Goal: Information Seeking & Learning: Find specific page/section

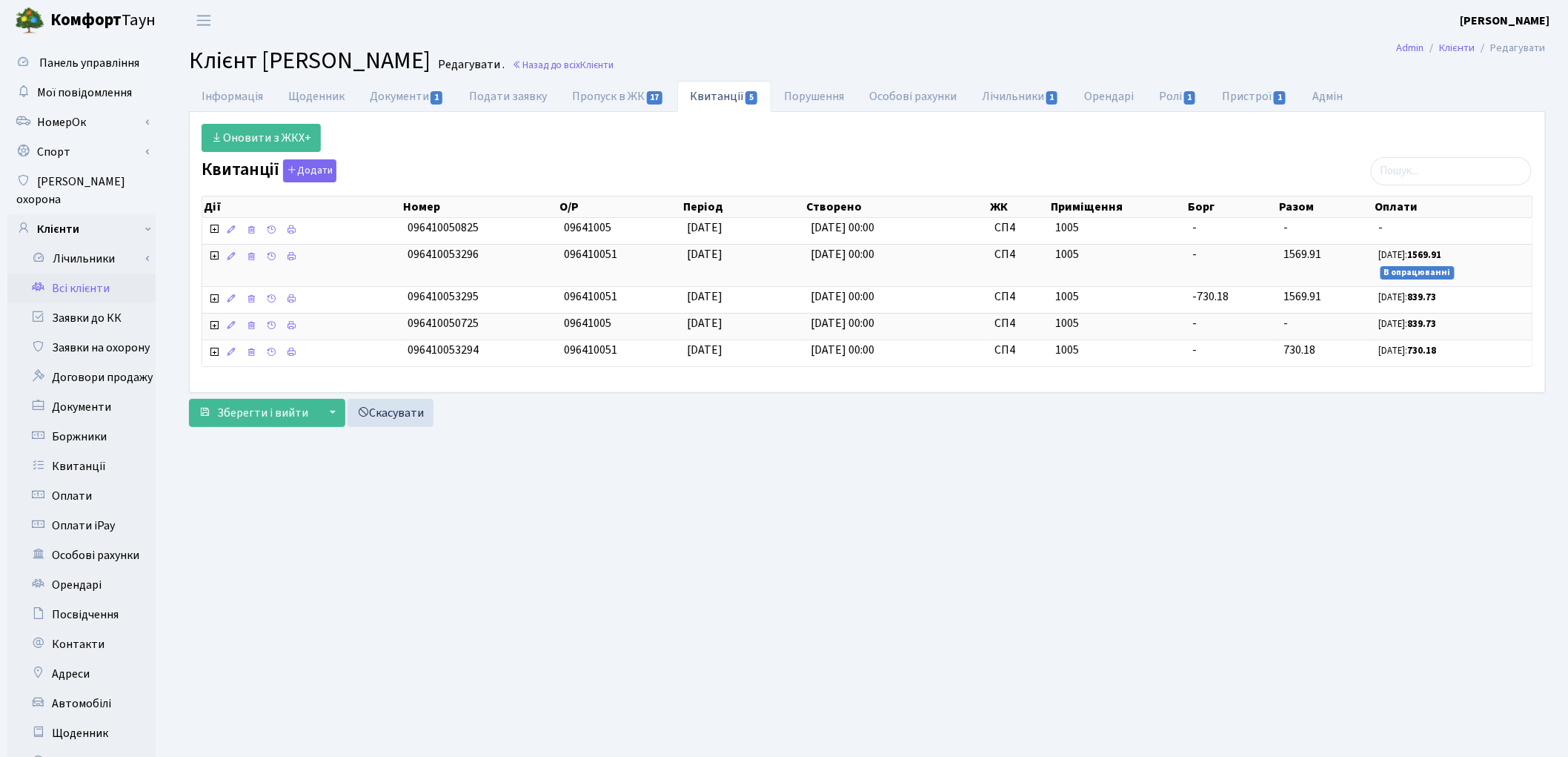
click at [56, 273] on link "Всі клієнти" at bounding box center [80, 288] width 148 height 30
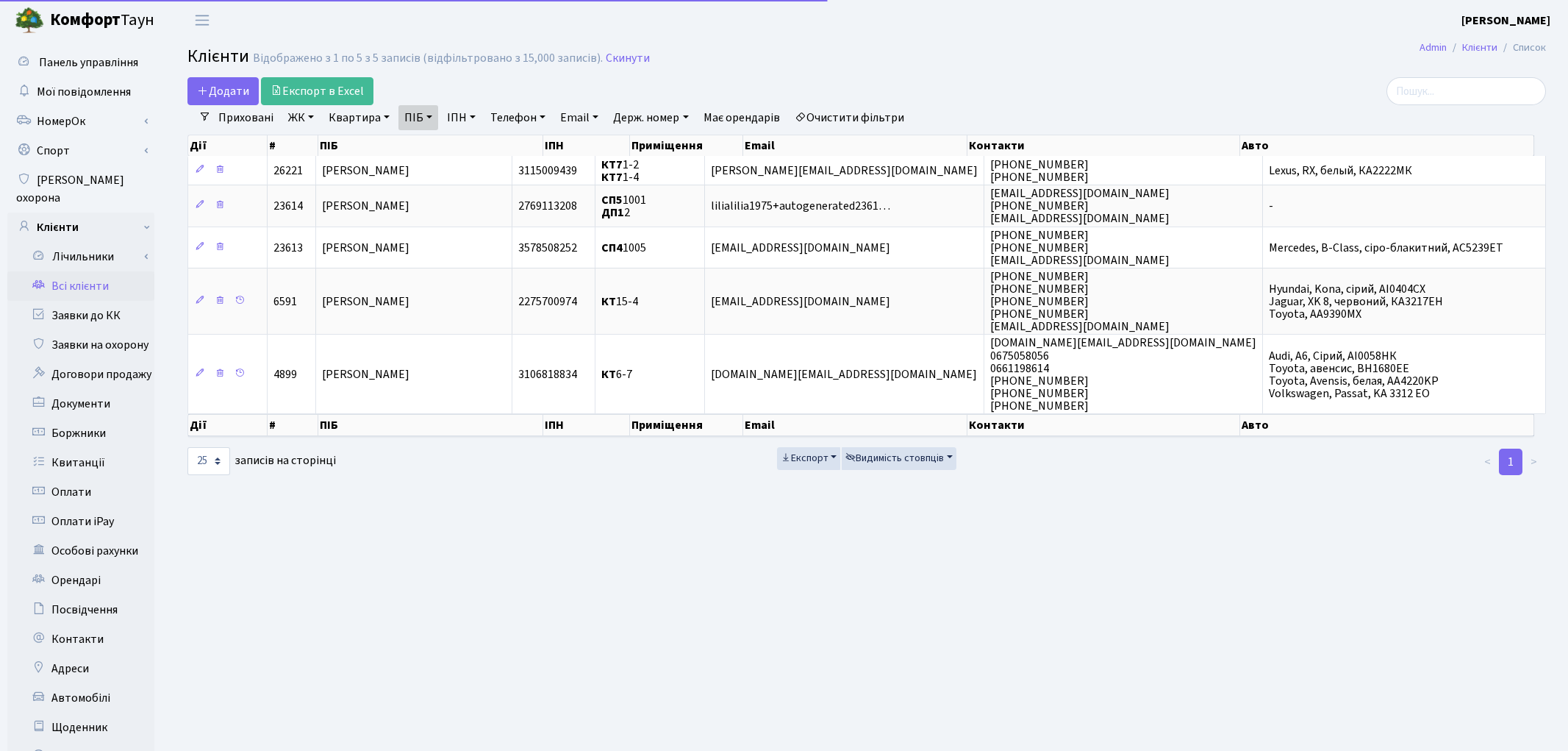
select select "25"
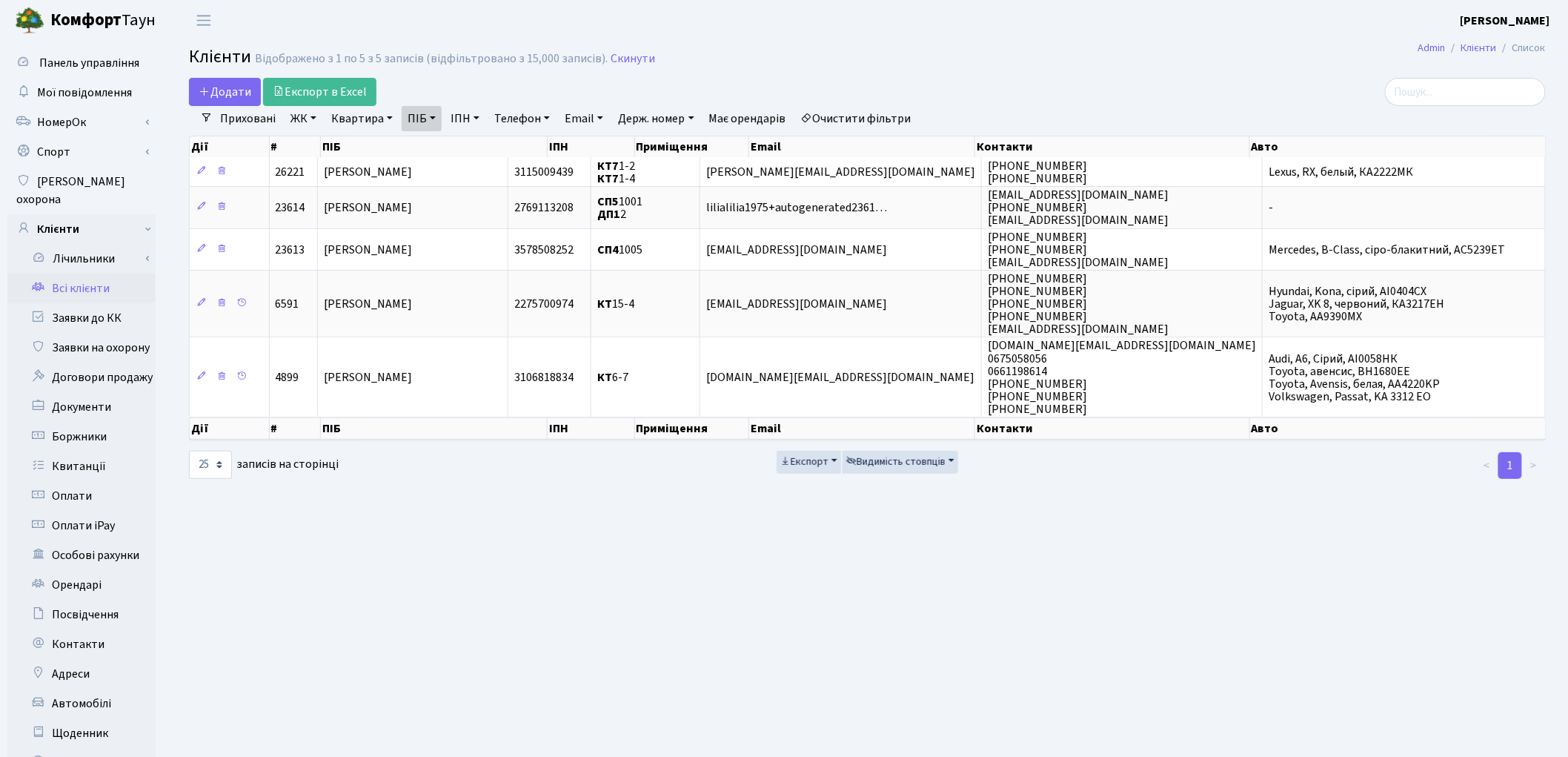
click at [874, 124] on link "Очистити фільтри" at bounding box center [856, 118] width 122 height 25
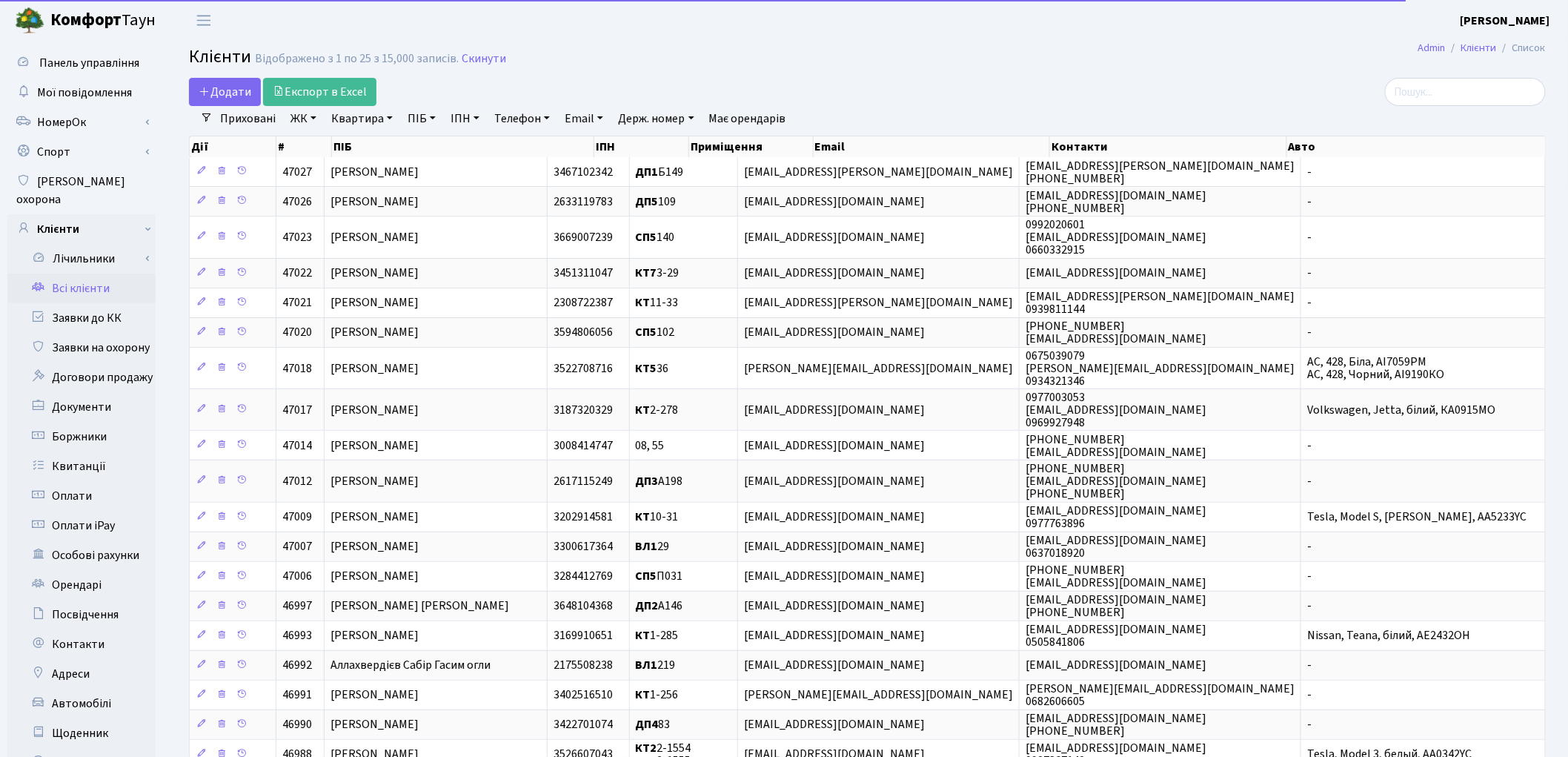
click at [360, 109] on link "Квартира" at bounding box center [362, 118] width 74 height 25
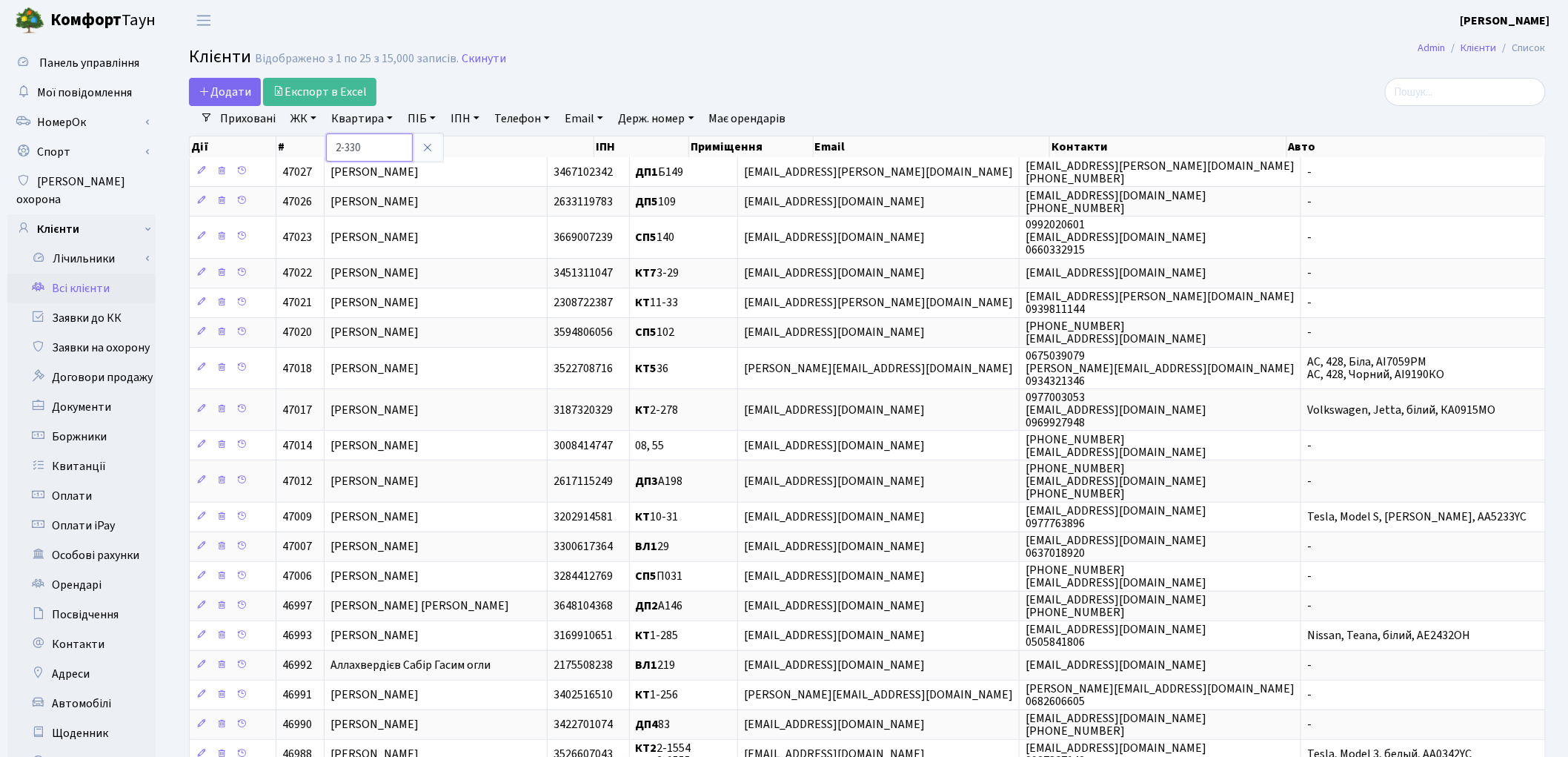
type input "2-330"
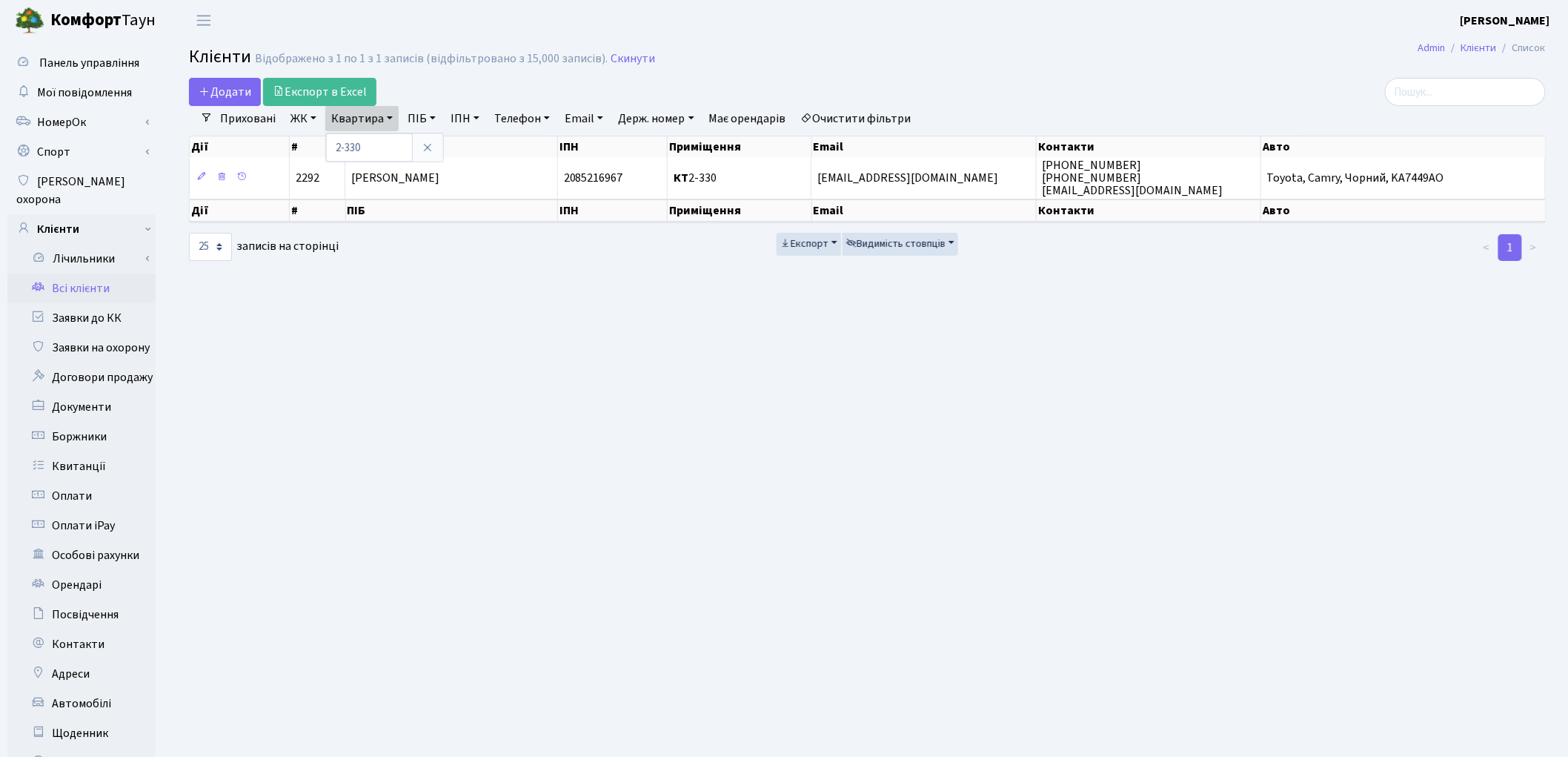
click at [885, 119] on link "Очистити фільтри" at bounding box center [856, 118] width 122 height 25
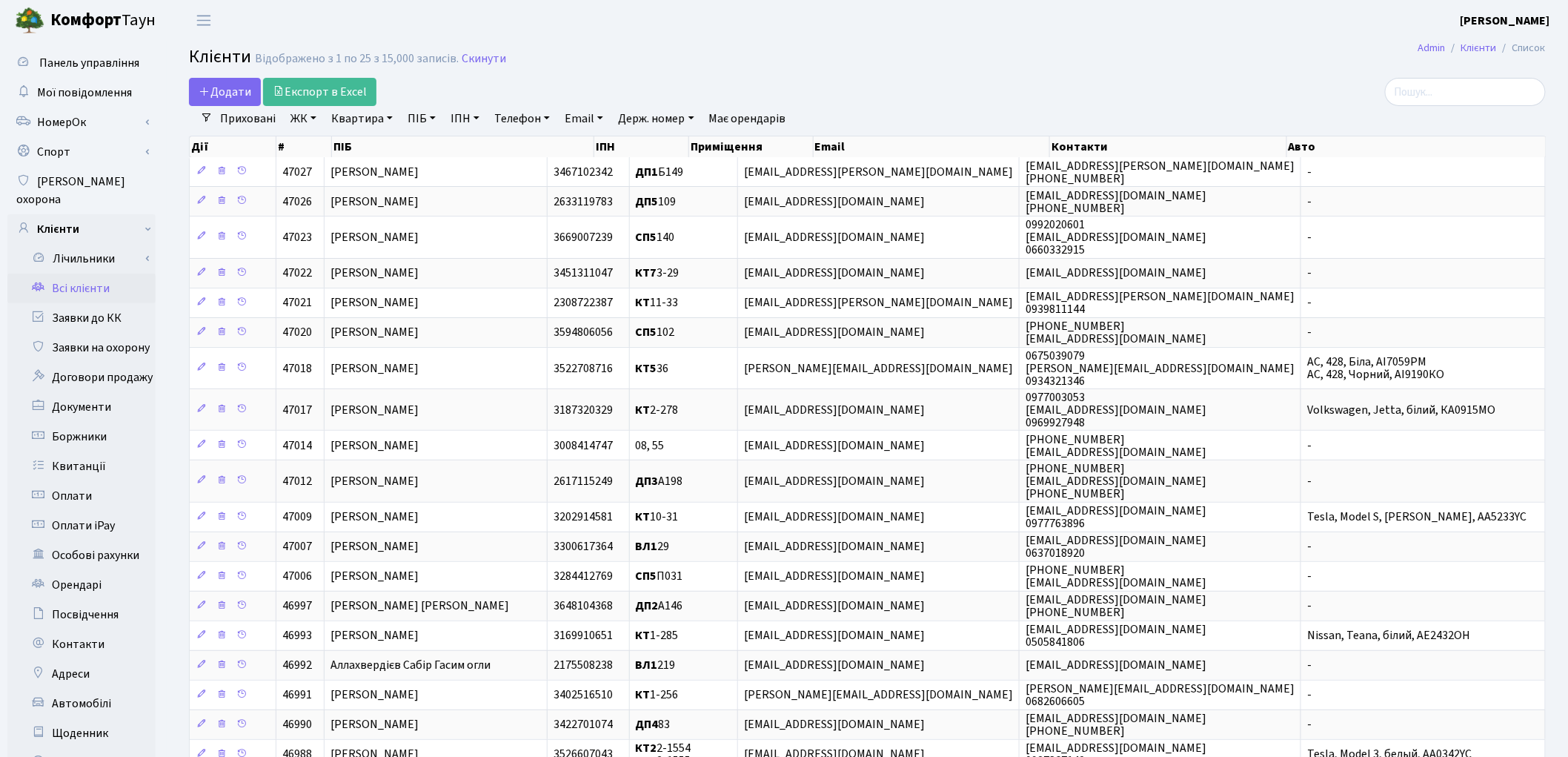
click at [84, 273] on link "Всі клієнти" at bounding box center [80, 288] width 148 height 30
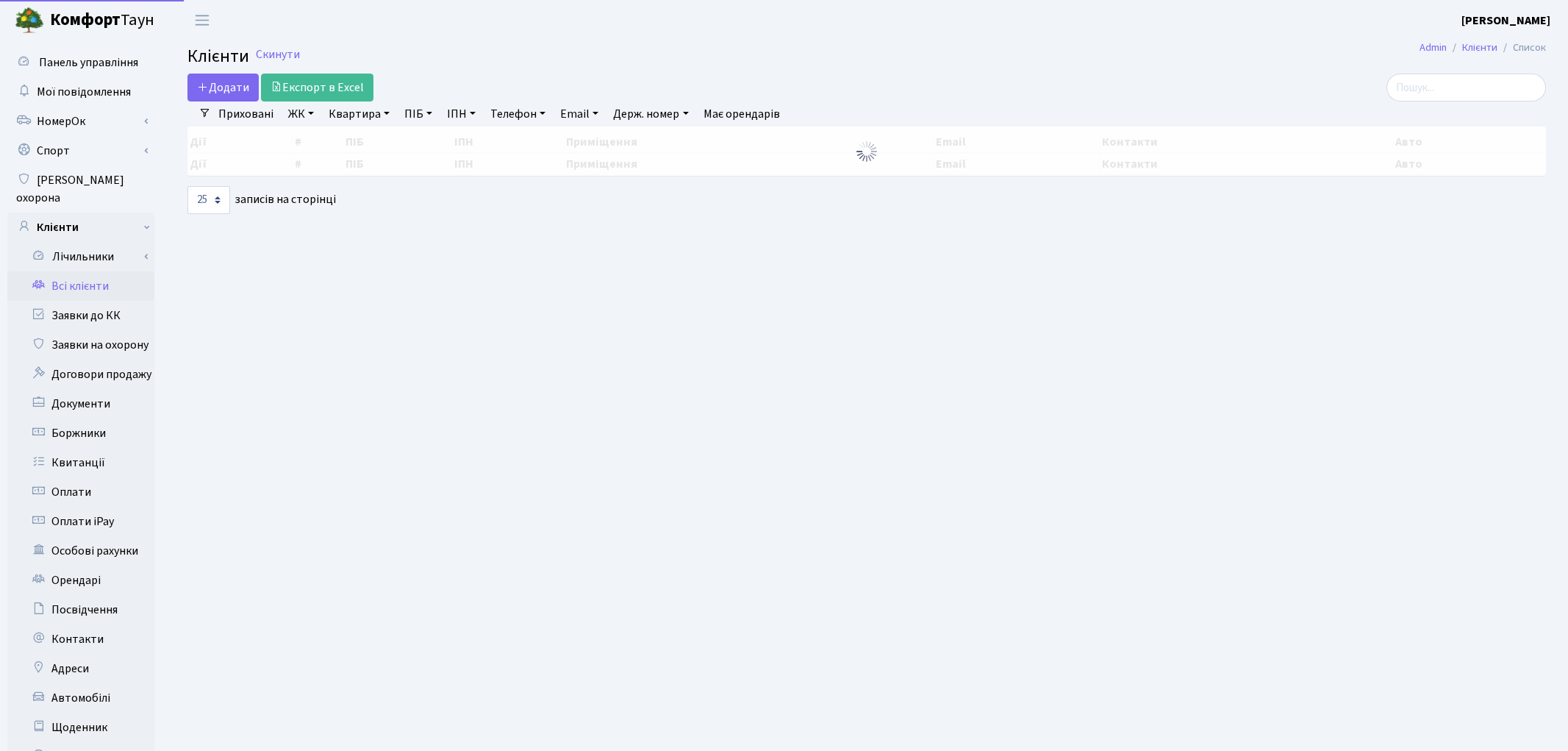
select select "25"
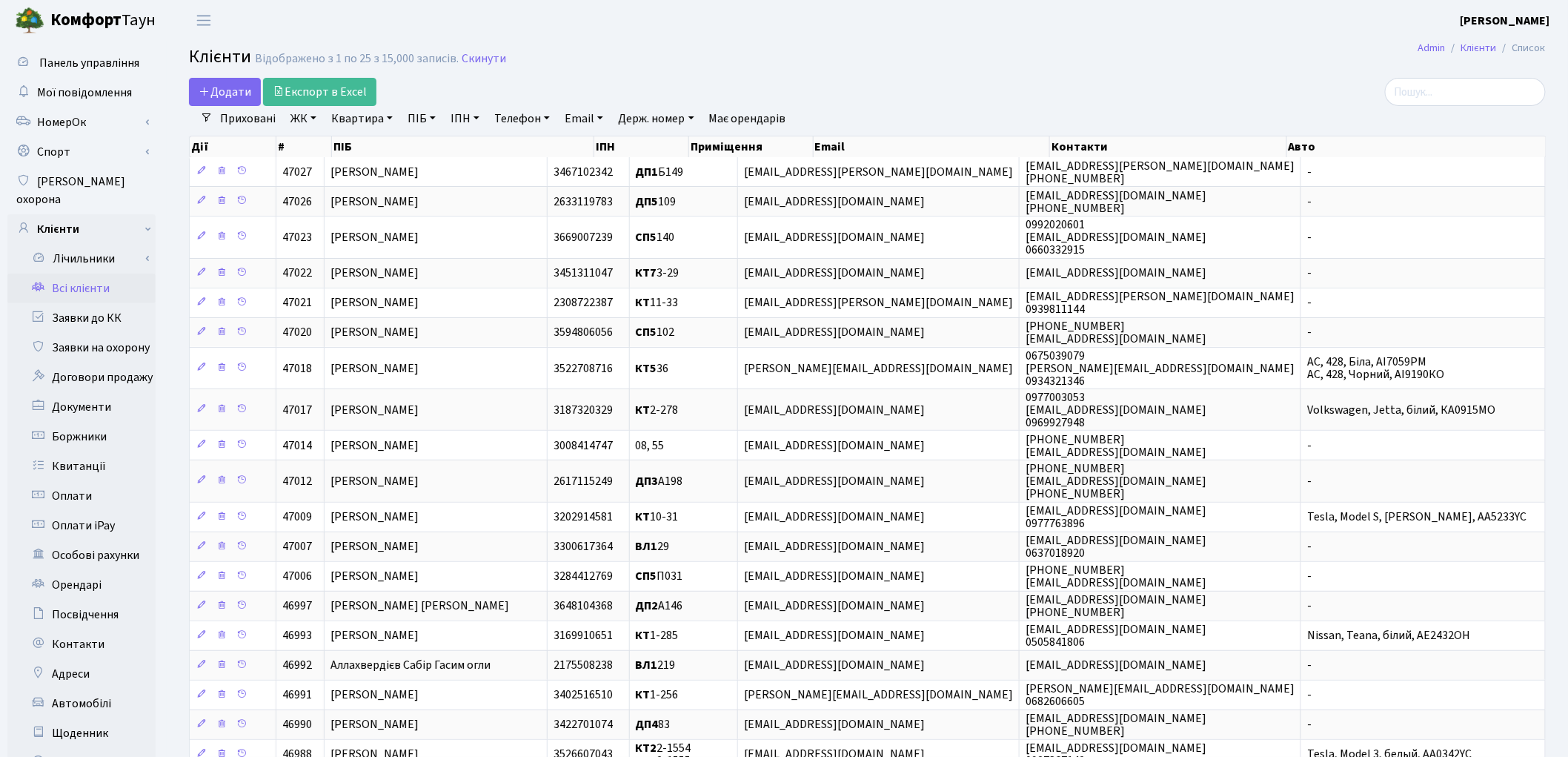
click at [420, 117] on link "ПІБ" at bounding box center [421, 118] width 40 height 25
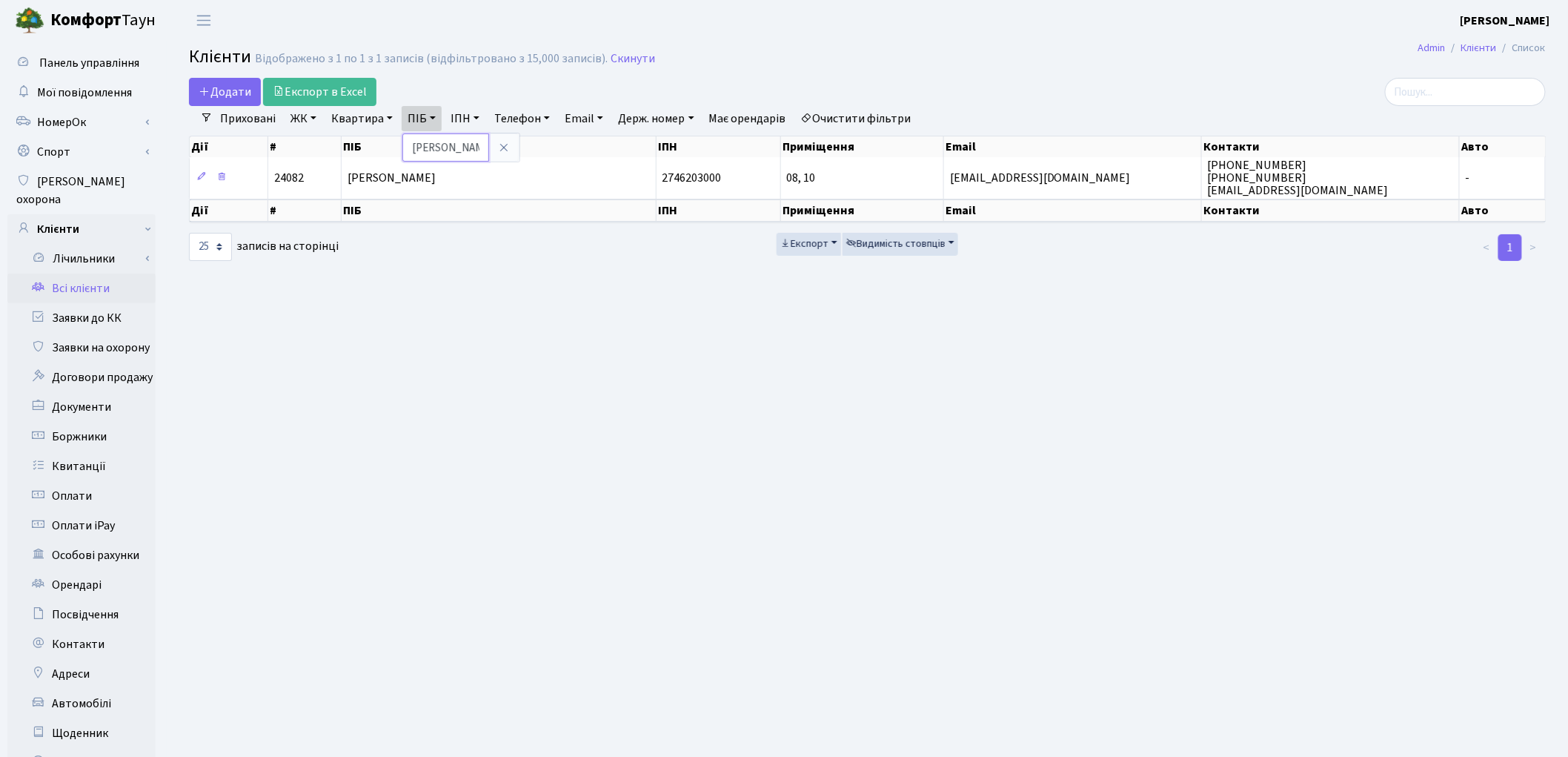
type input "сокірян"
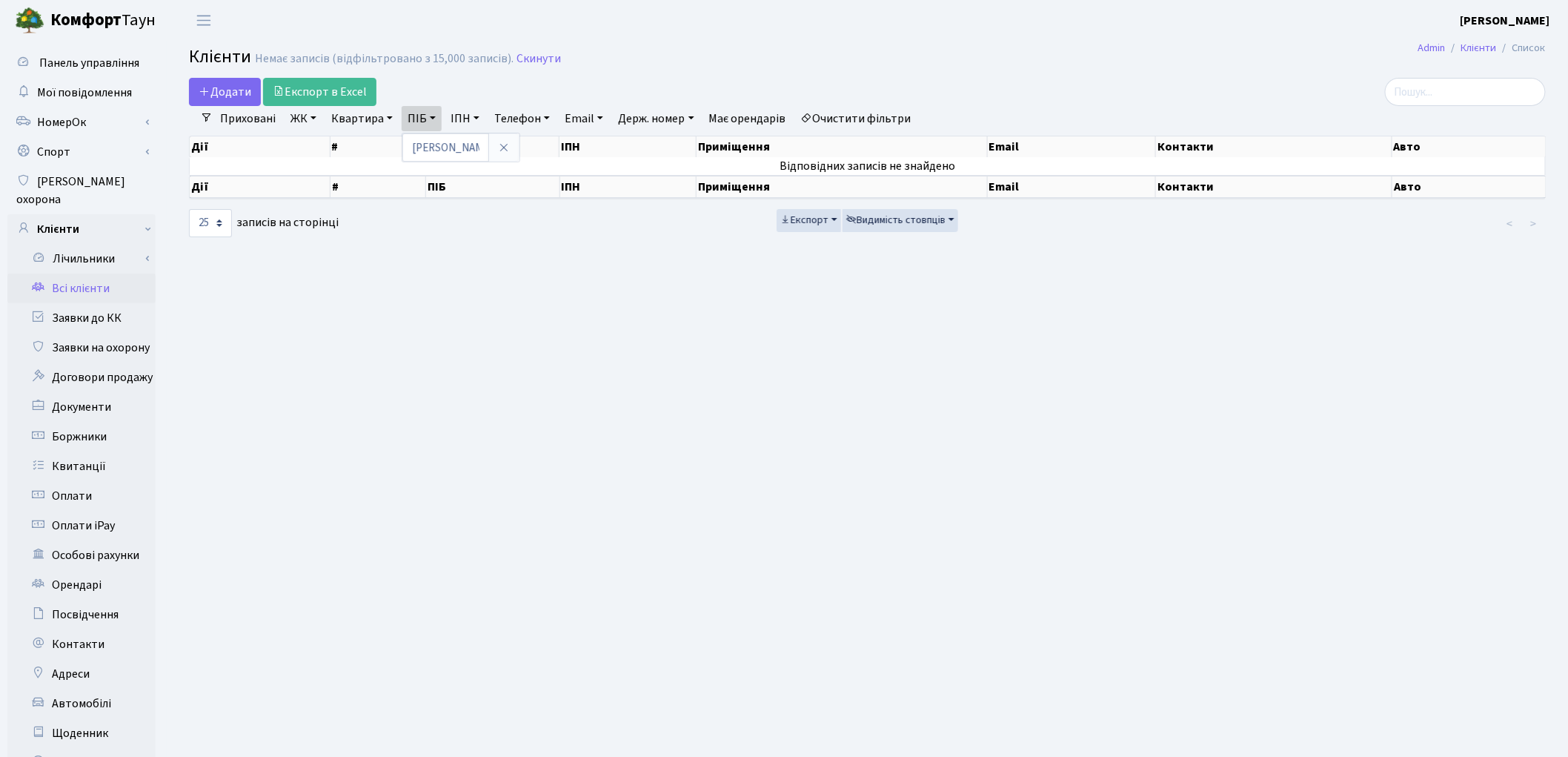
click at [888, 120] on link "Очистити фільтри" at bounding box center [856, 118] width 122 height 25
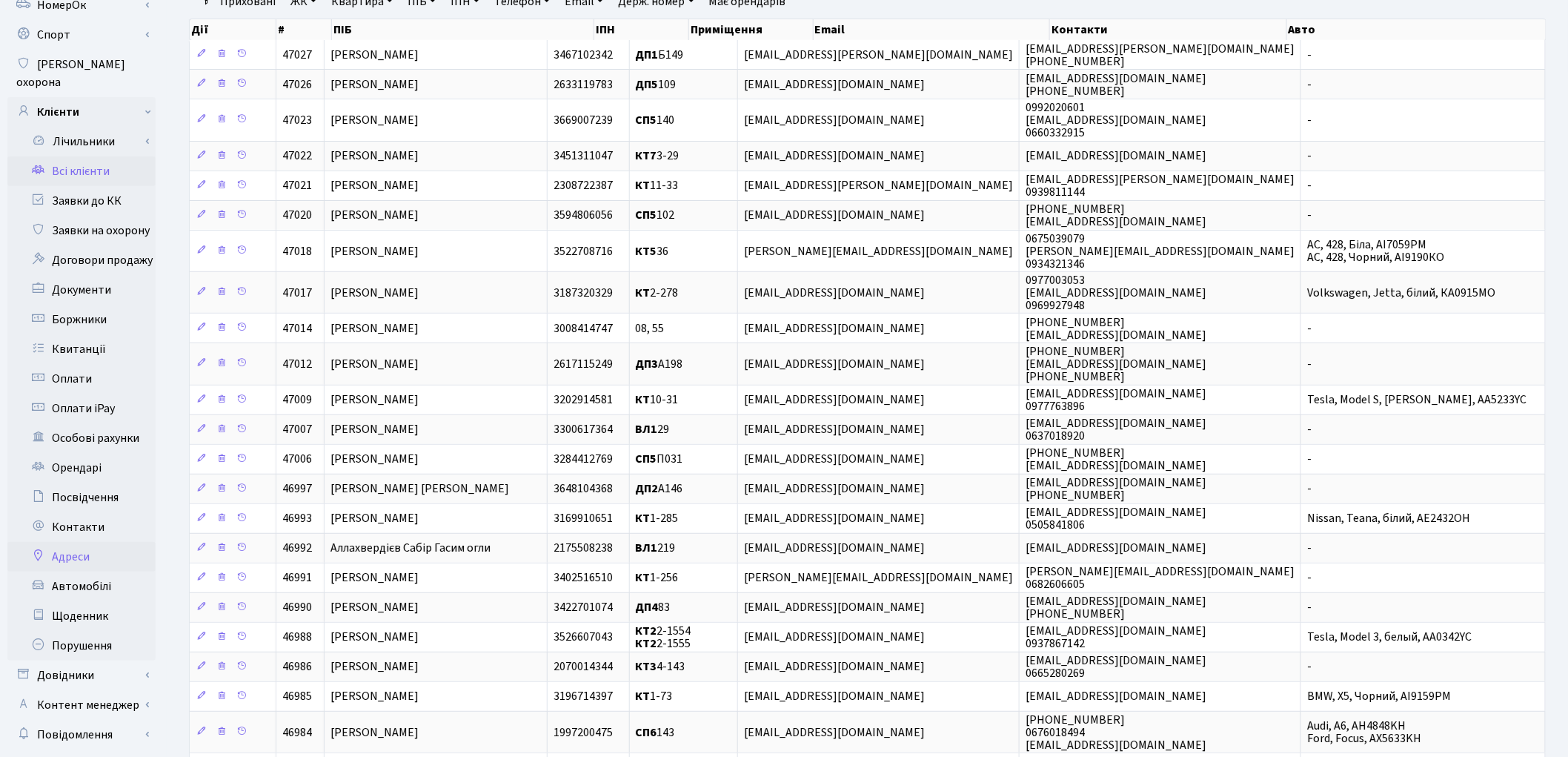
scroll to position [299, 0]
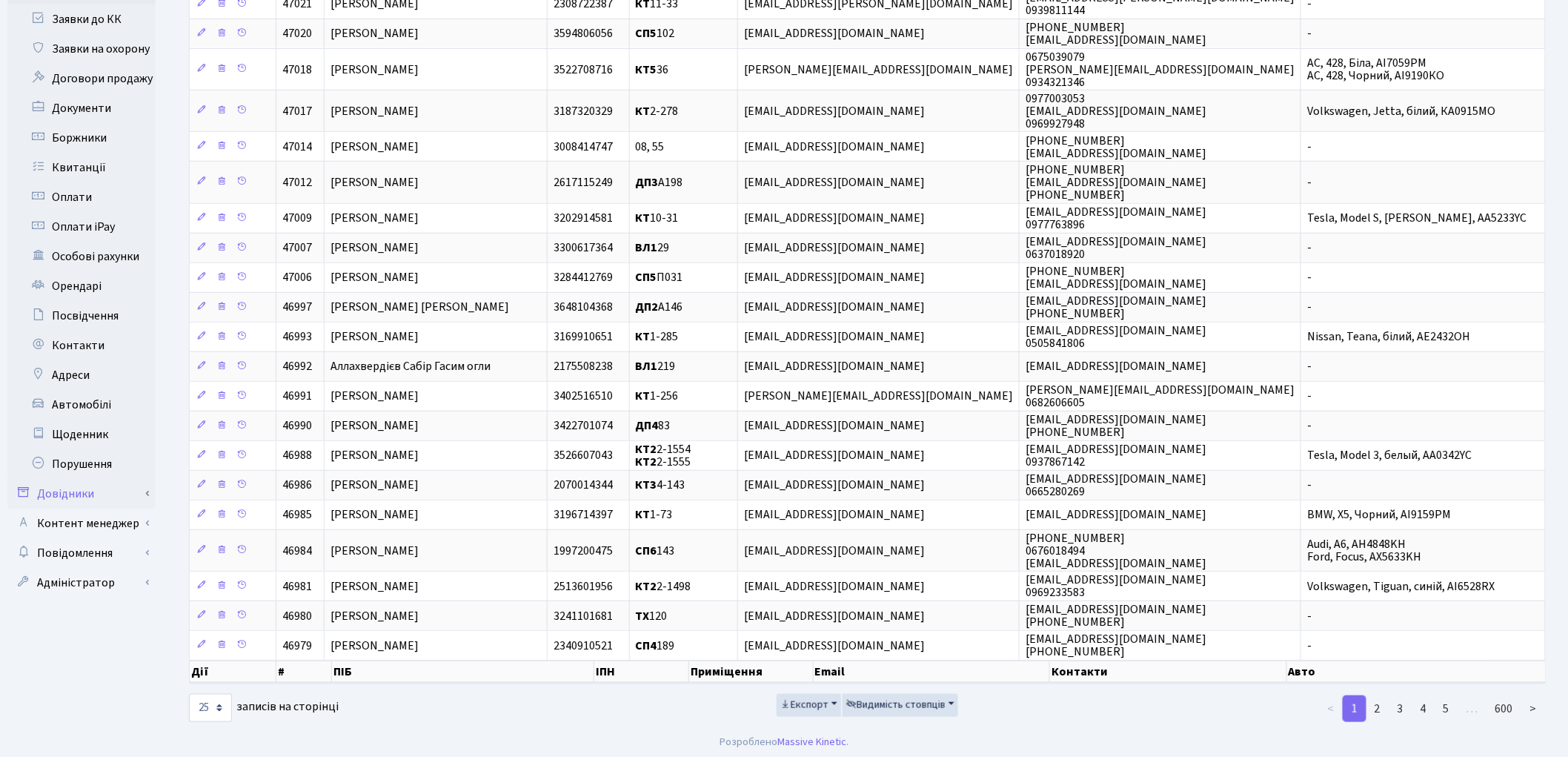
click at [71, 479] on link "Довідники" at bounding box center [80, 494] width 148 height 30
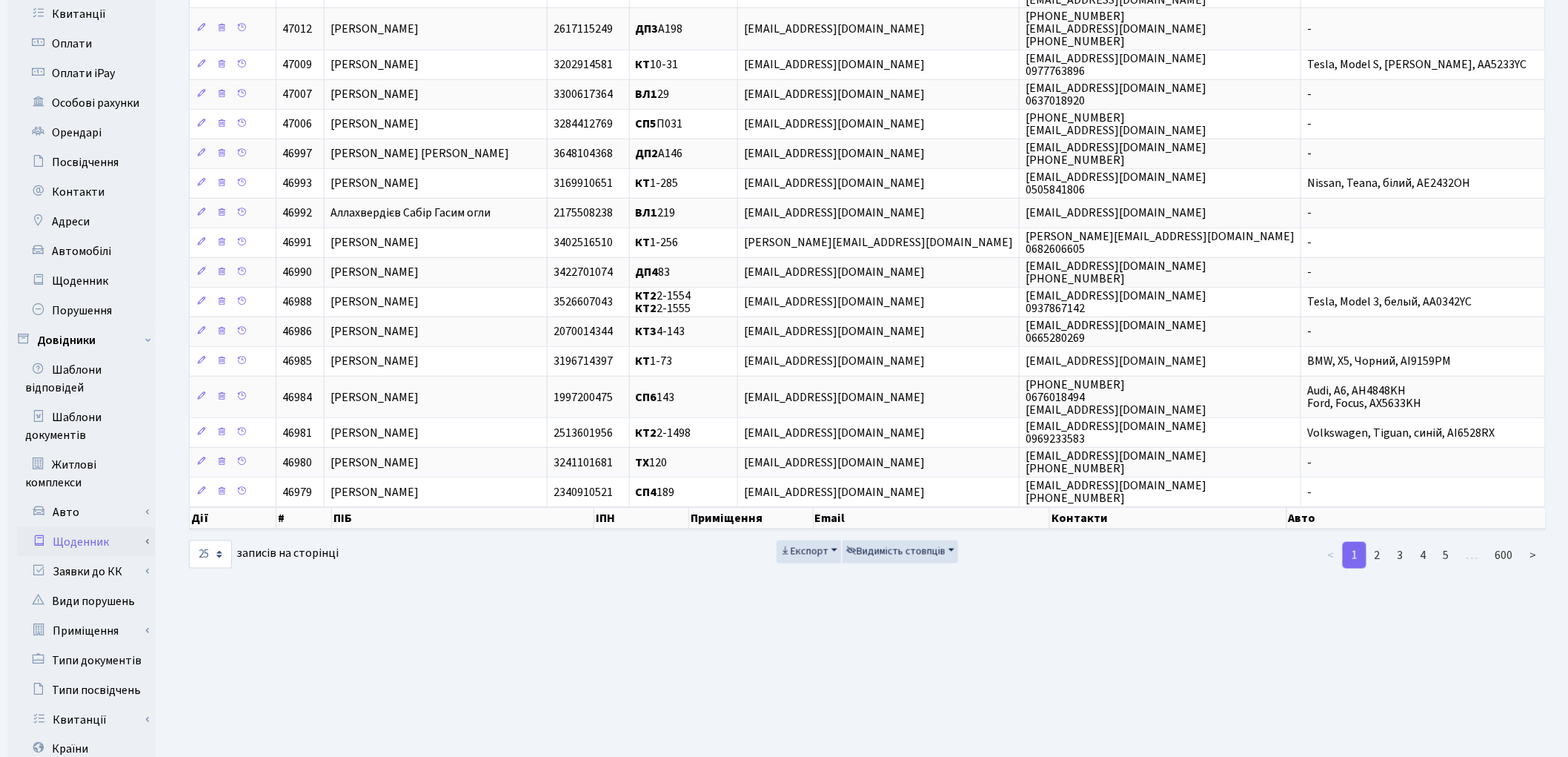
scroll to position [628, 0]
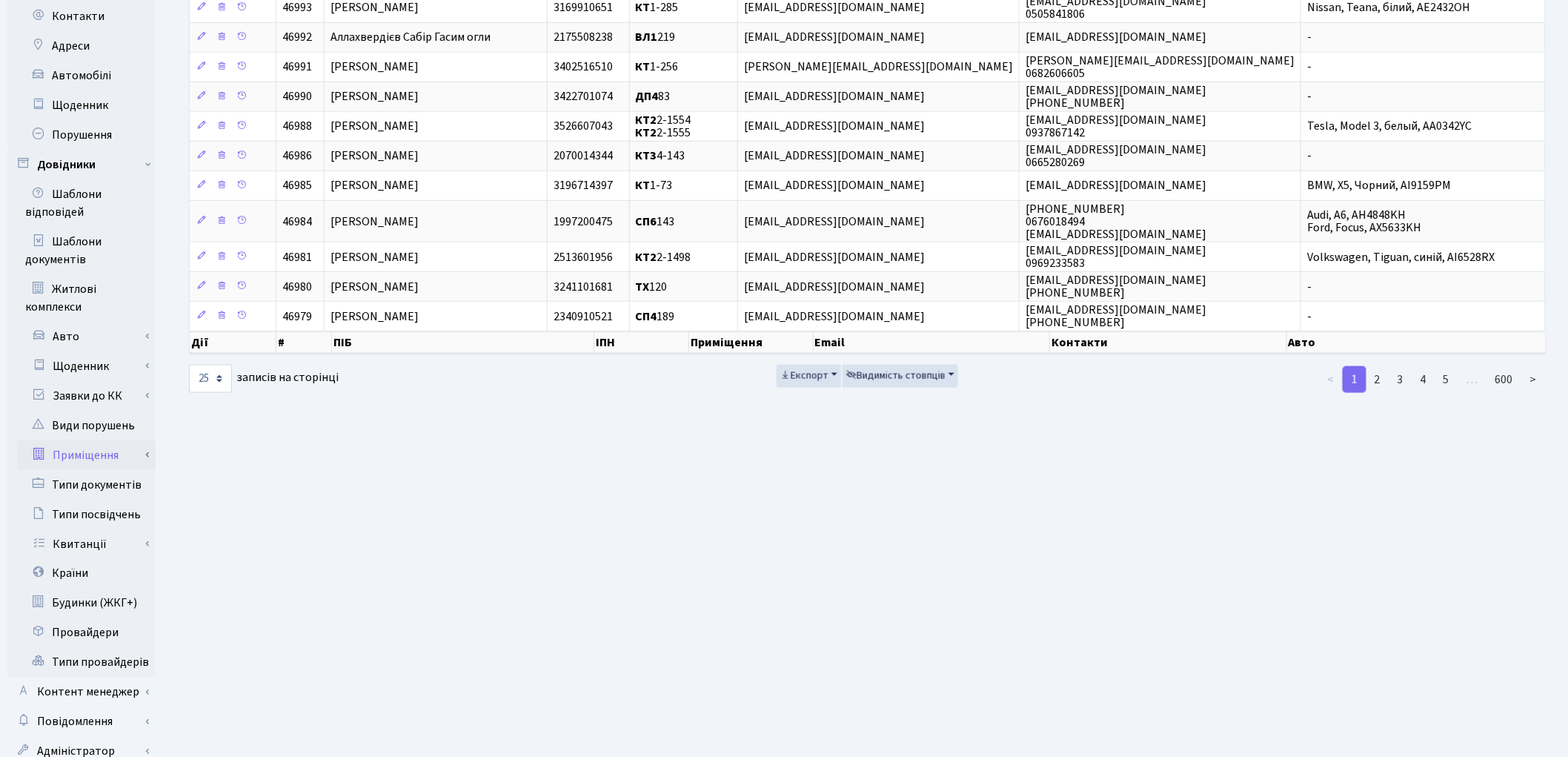
click at [113, 442] on link "Приміщення" at bounding box center [85, 455] width 138 height 30
click at [113, 472] on link "Всі приміщення" at bounding box center [85, 485] width 138 height 30
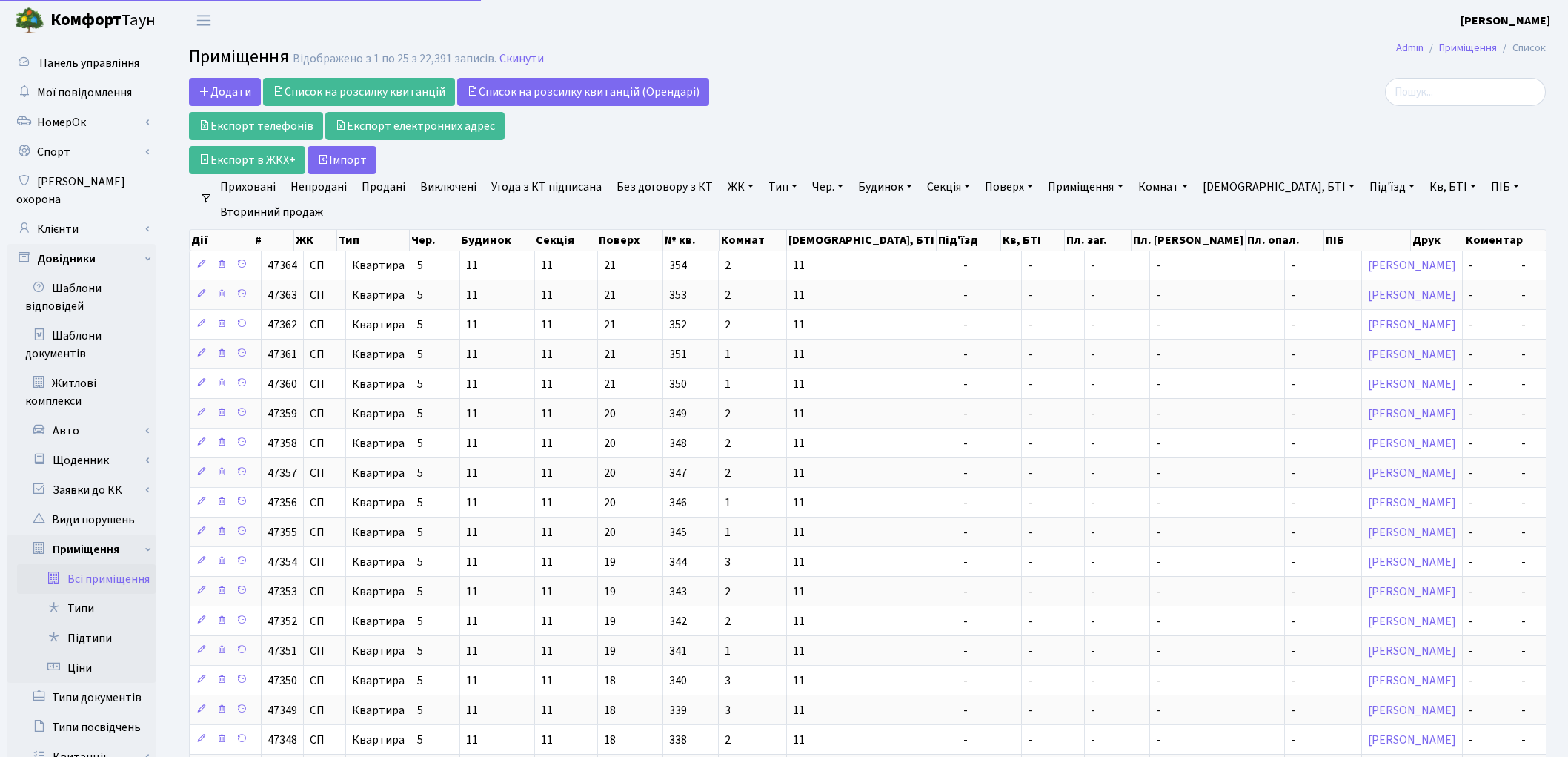
select select "25"
click at [739, 188] on link "ЖК" at bounding box center [741, 186] width 38 height 25
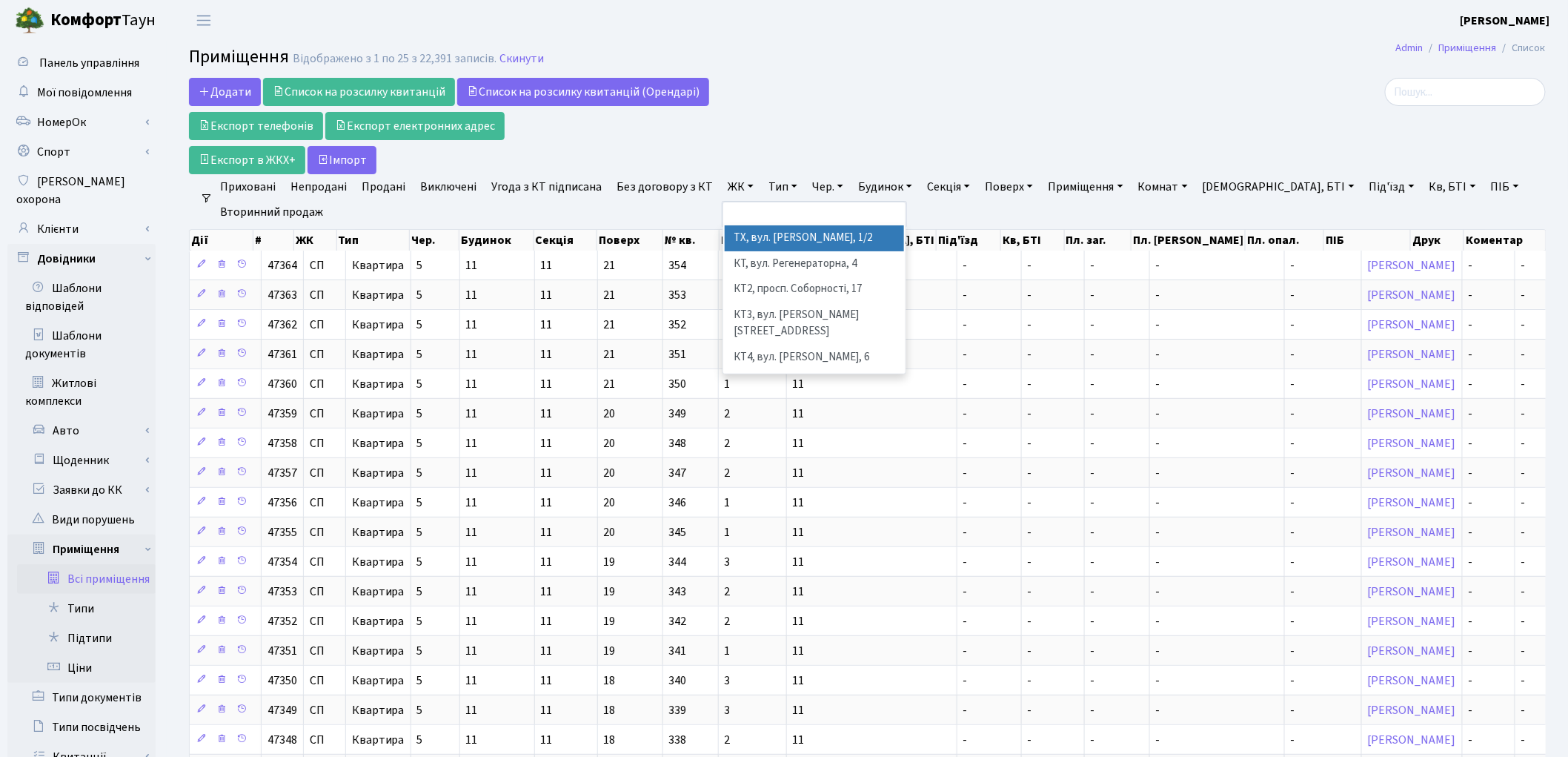
click at [756, 246] on li "ТХ, вул. [PERSON_NAME], 1/2" at bounding box center [815, 238] width 180 height 26
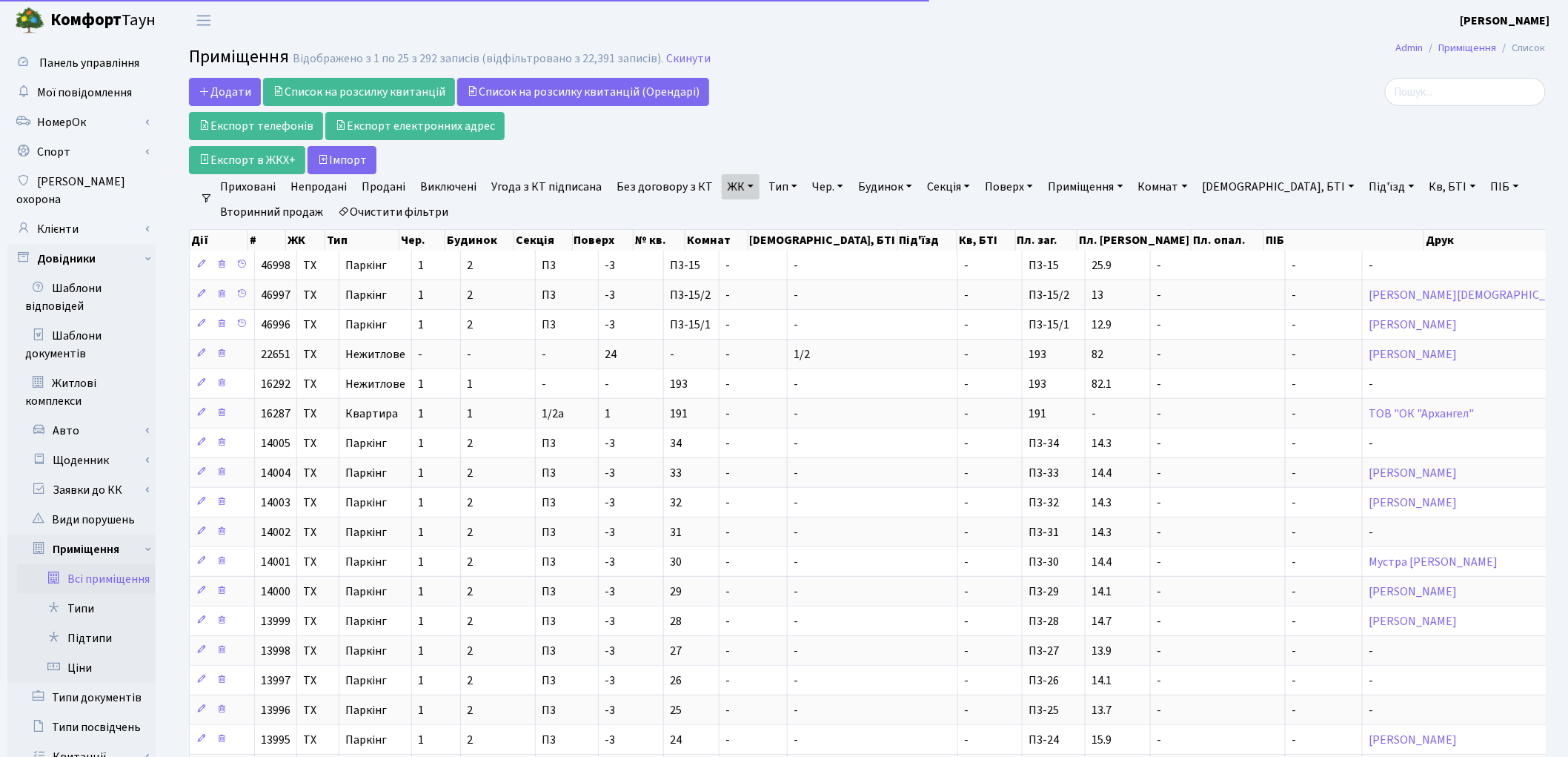
click at [769, 188] on link "Тип" at bounding box center [783, 186] width 41 height 25
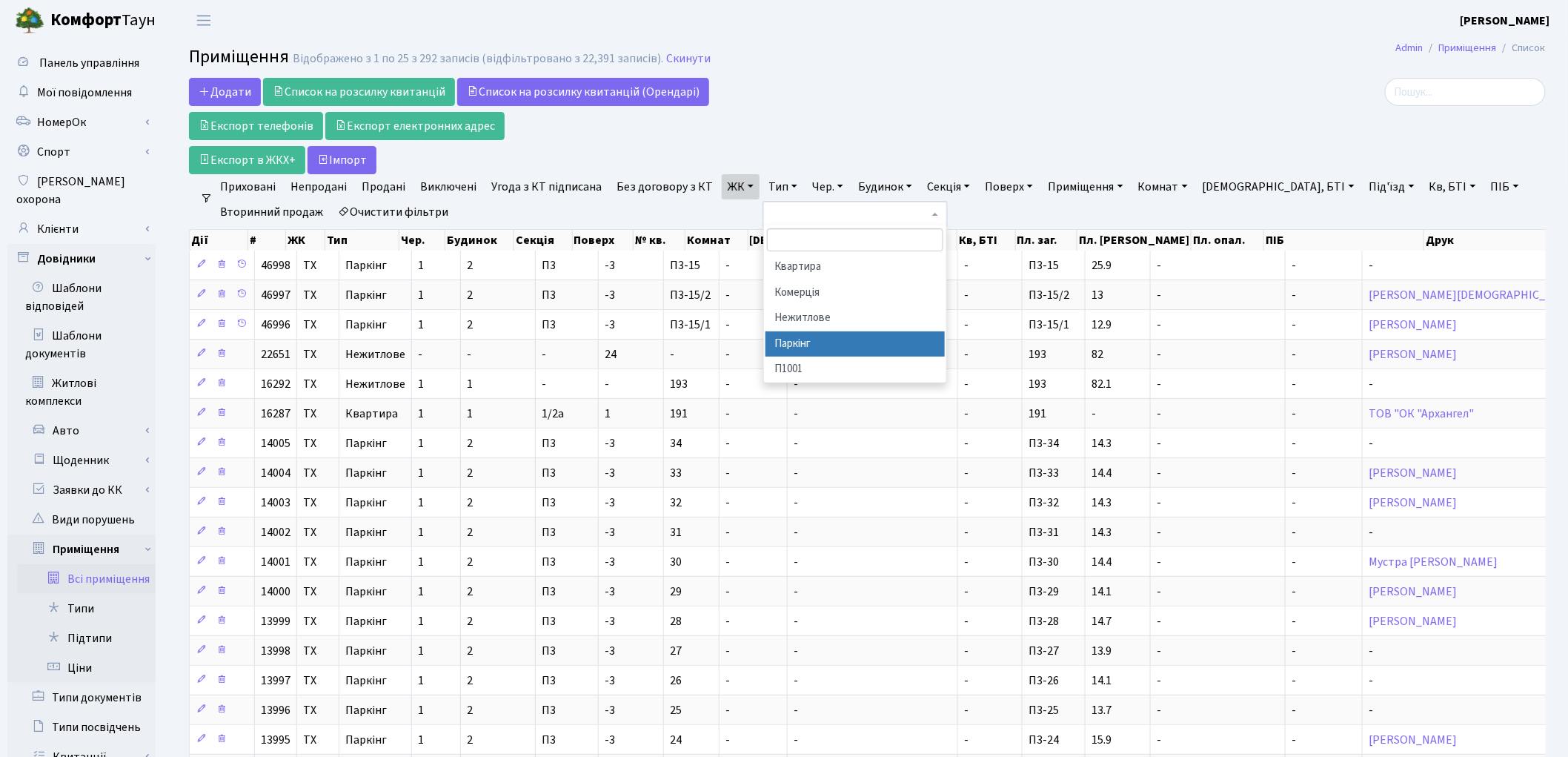
click at [811, 346] on li "Паркінг" at bounding box center [856, 344] width 180 height 26
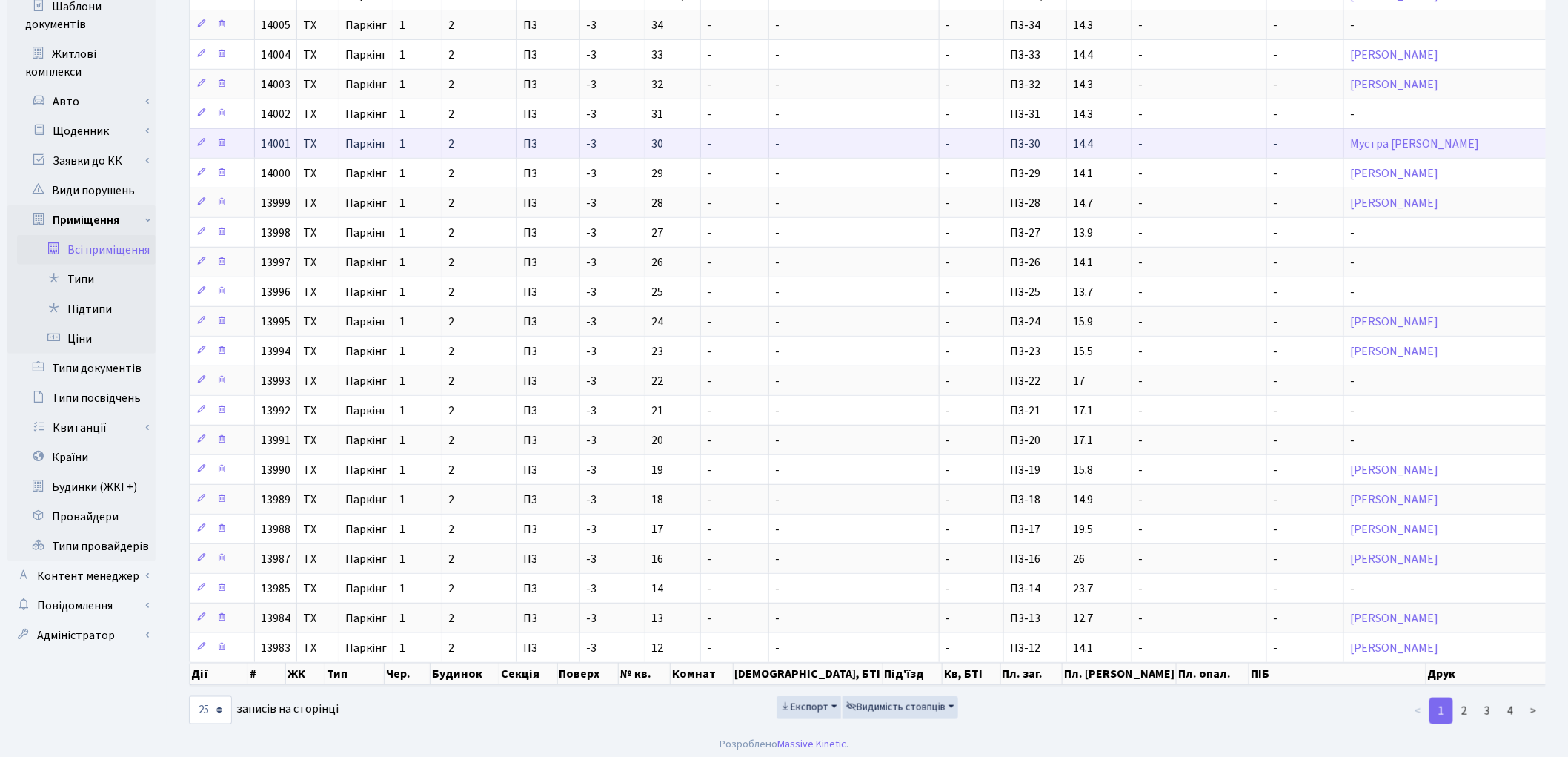
scroll to position [353, 0]
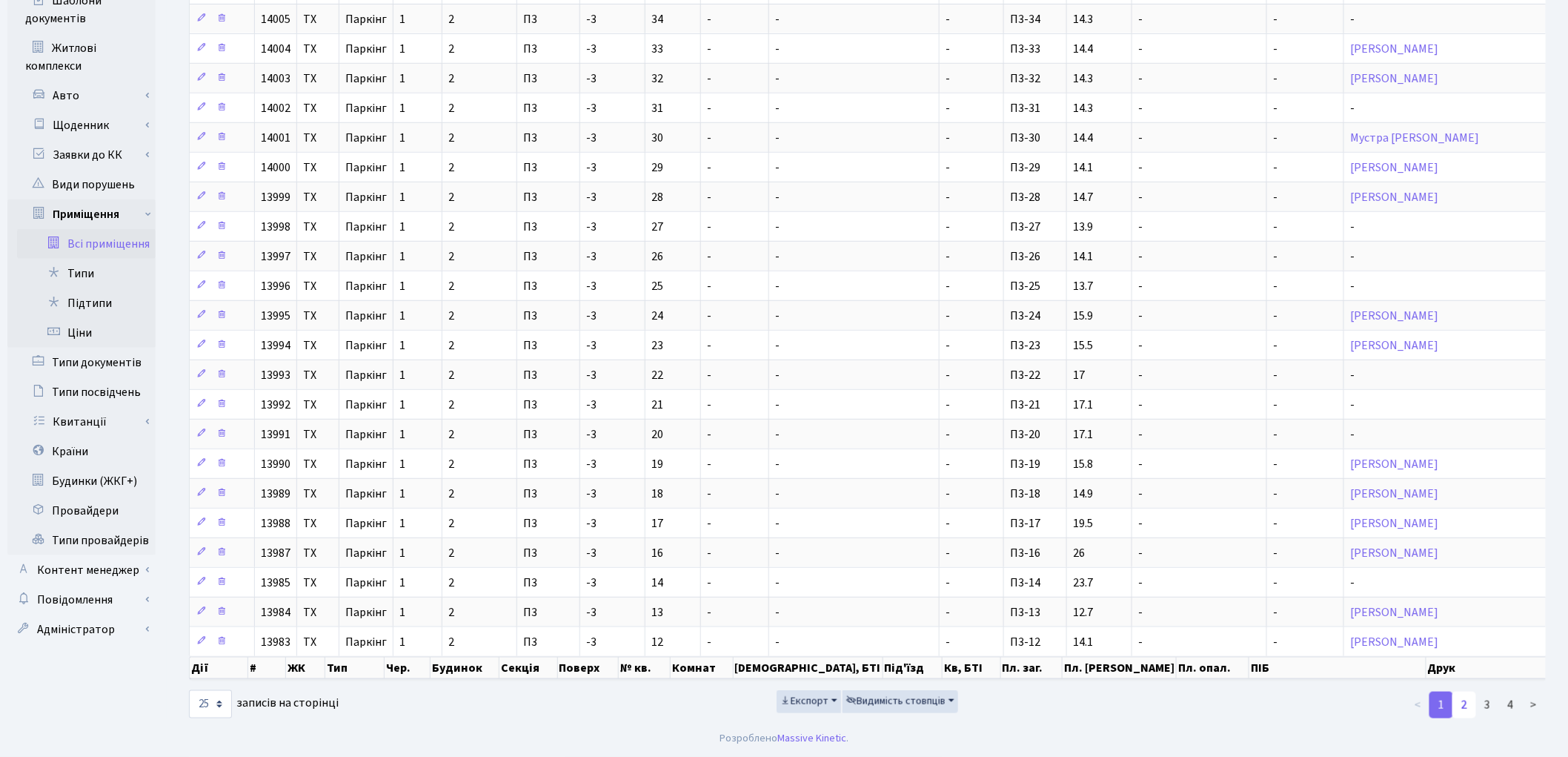
click at [1470, 705] on link "2" at bounding box center [1465, 704] width 24 height 27
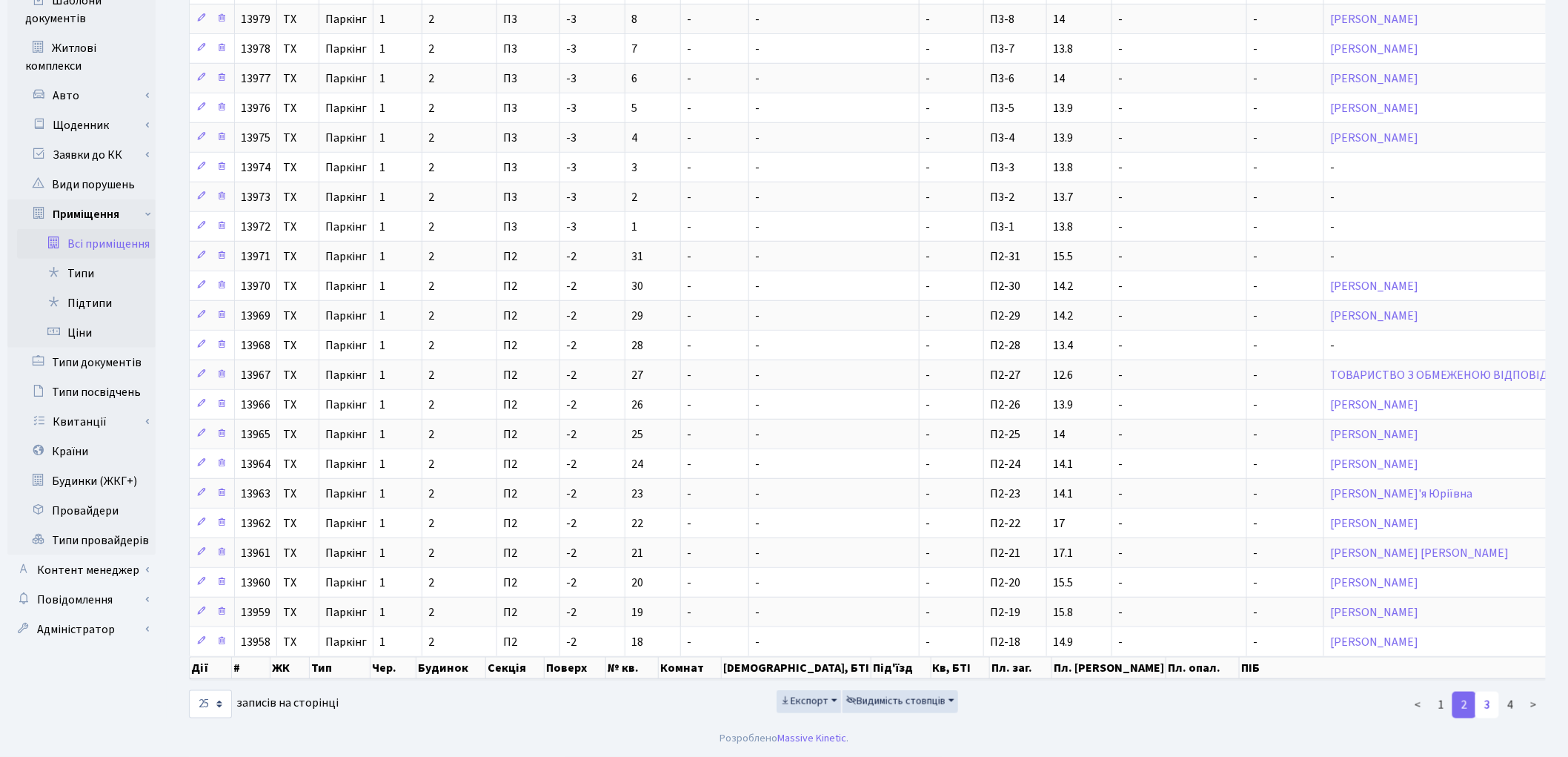
click at [1488, 704] on link "3" at bounding box center [1488, 704] width 24 height 27
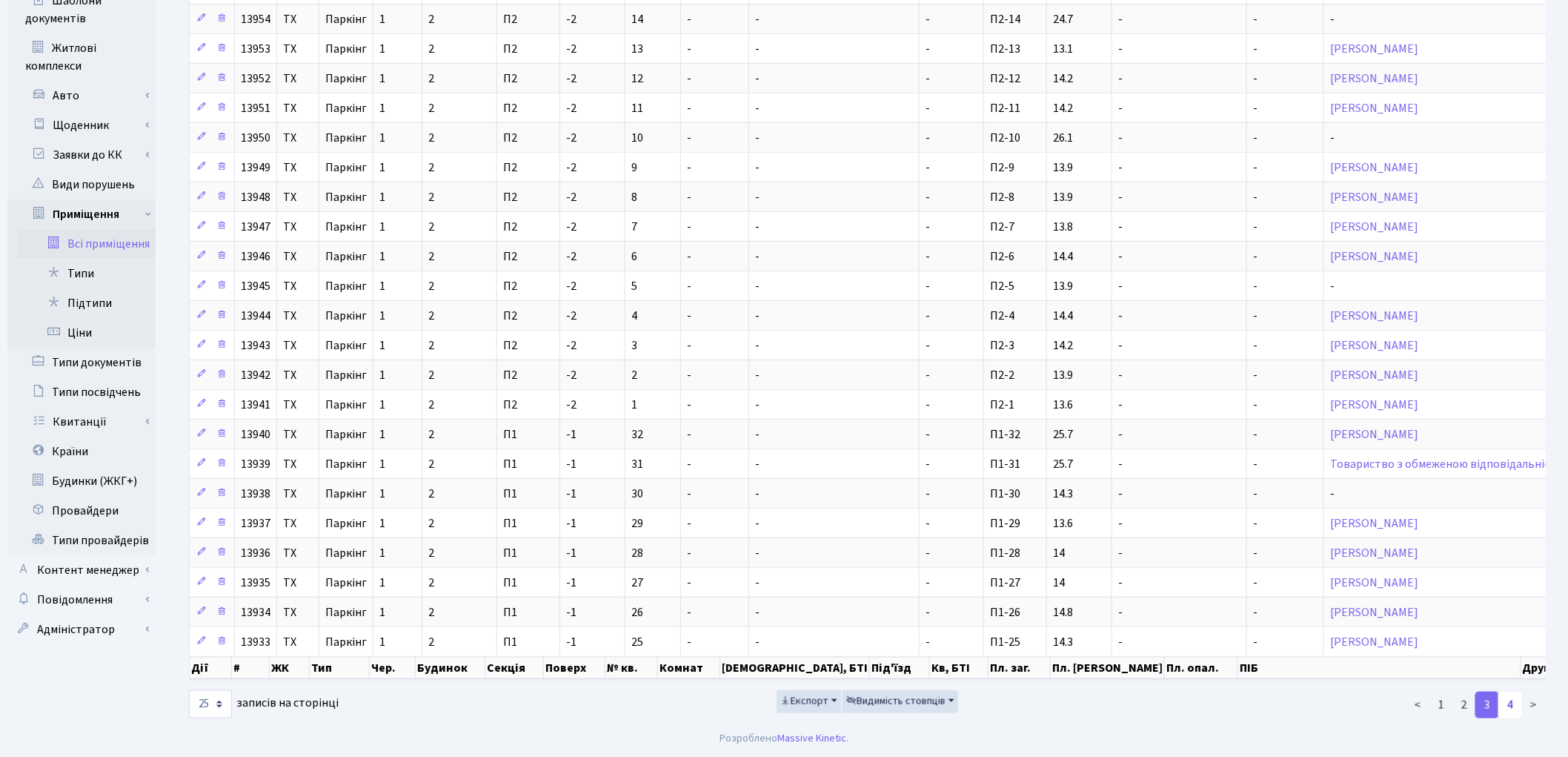
click at [1509, 709] on link "4" at bounding box center [1510, 704] width 24 height 27
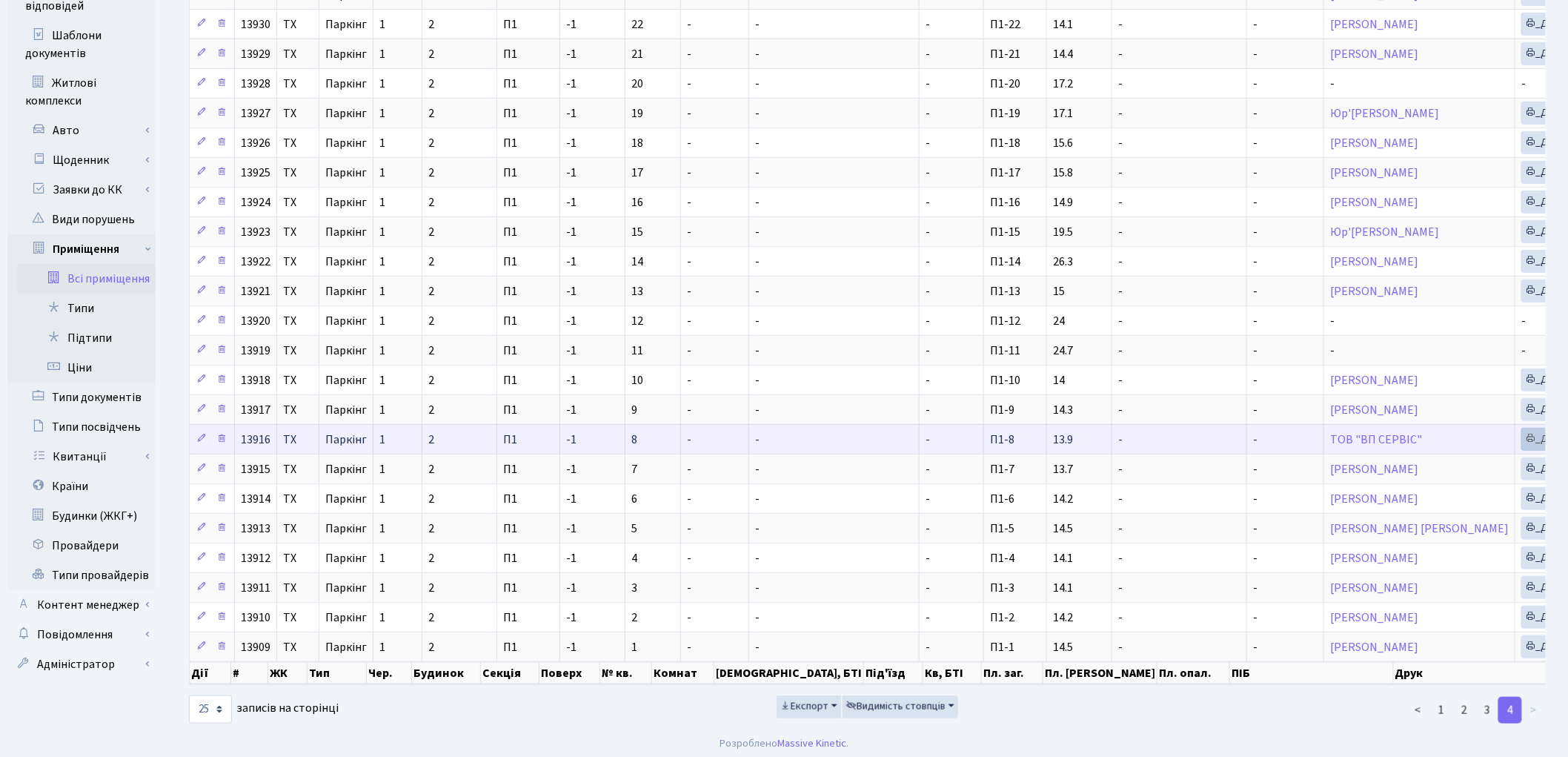
scroll to position [323, 0]
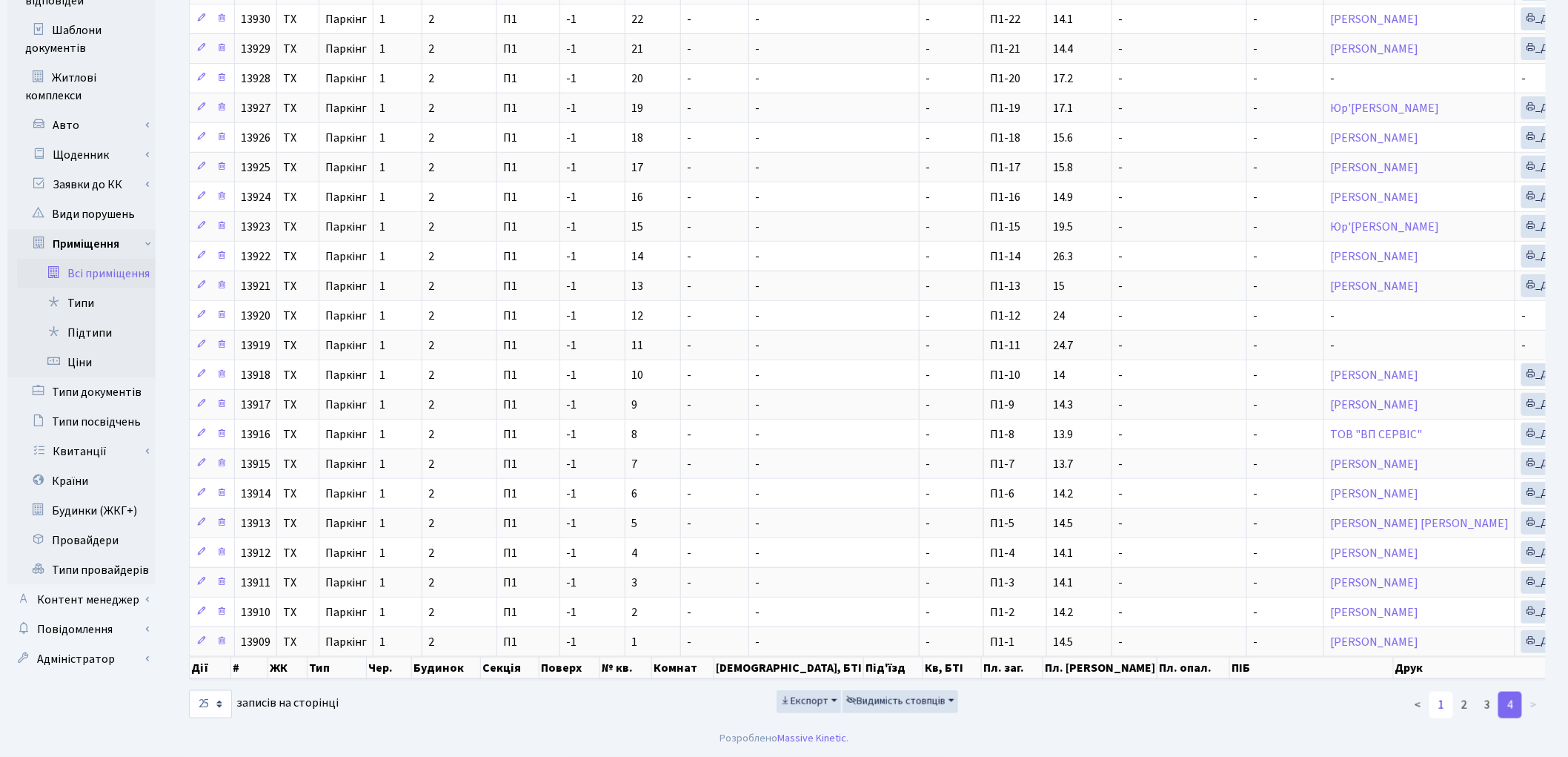
click at [1439, 706] on link "1" at bounding box center [1442, 704] width 24 height 27
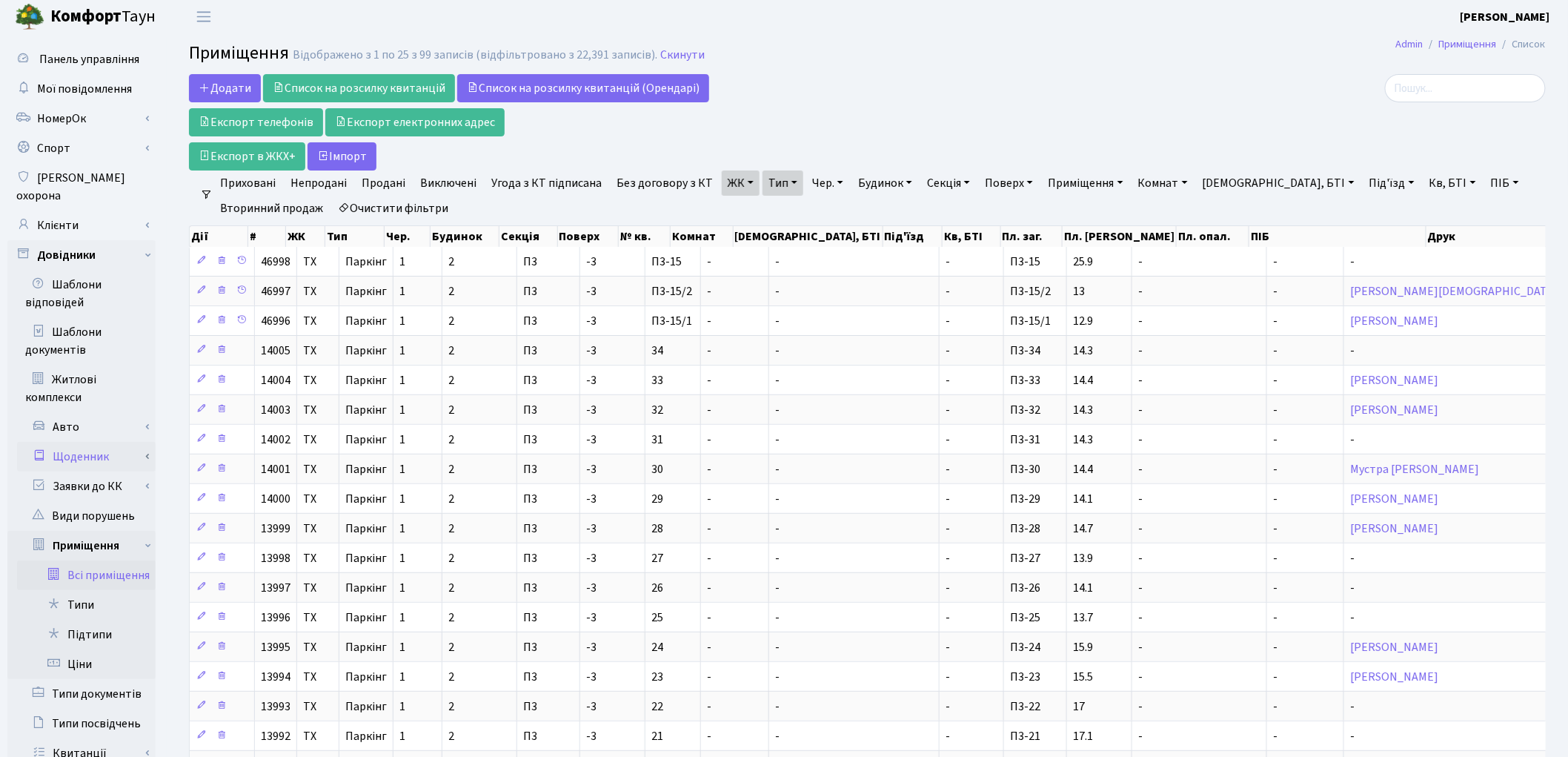
scroll to position [0, 0]
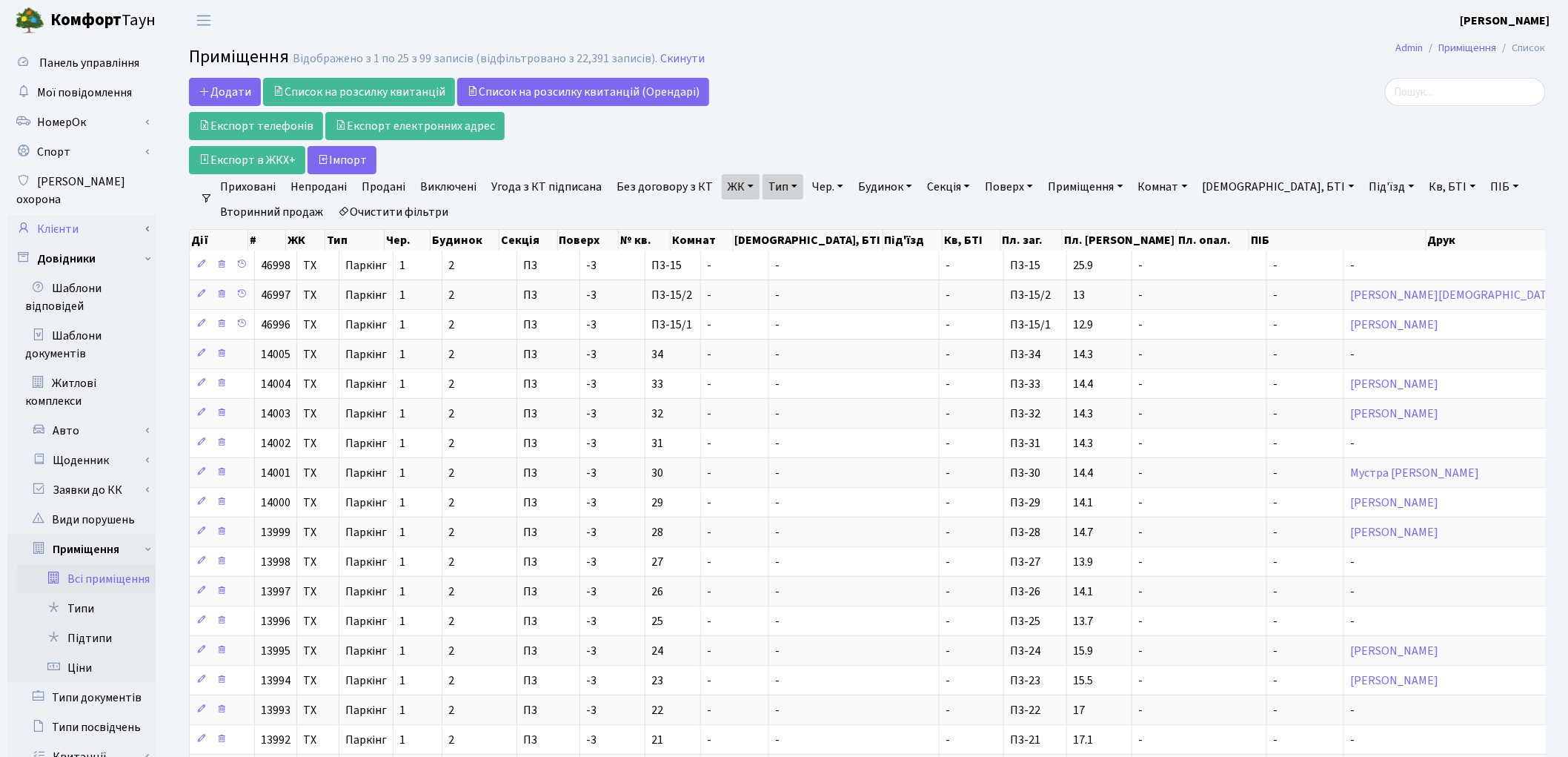
click at [75, 220] on link "Клієнти" at bounding box center [80, 229] width 148 height 30
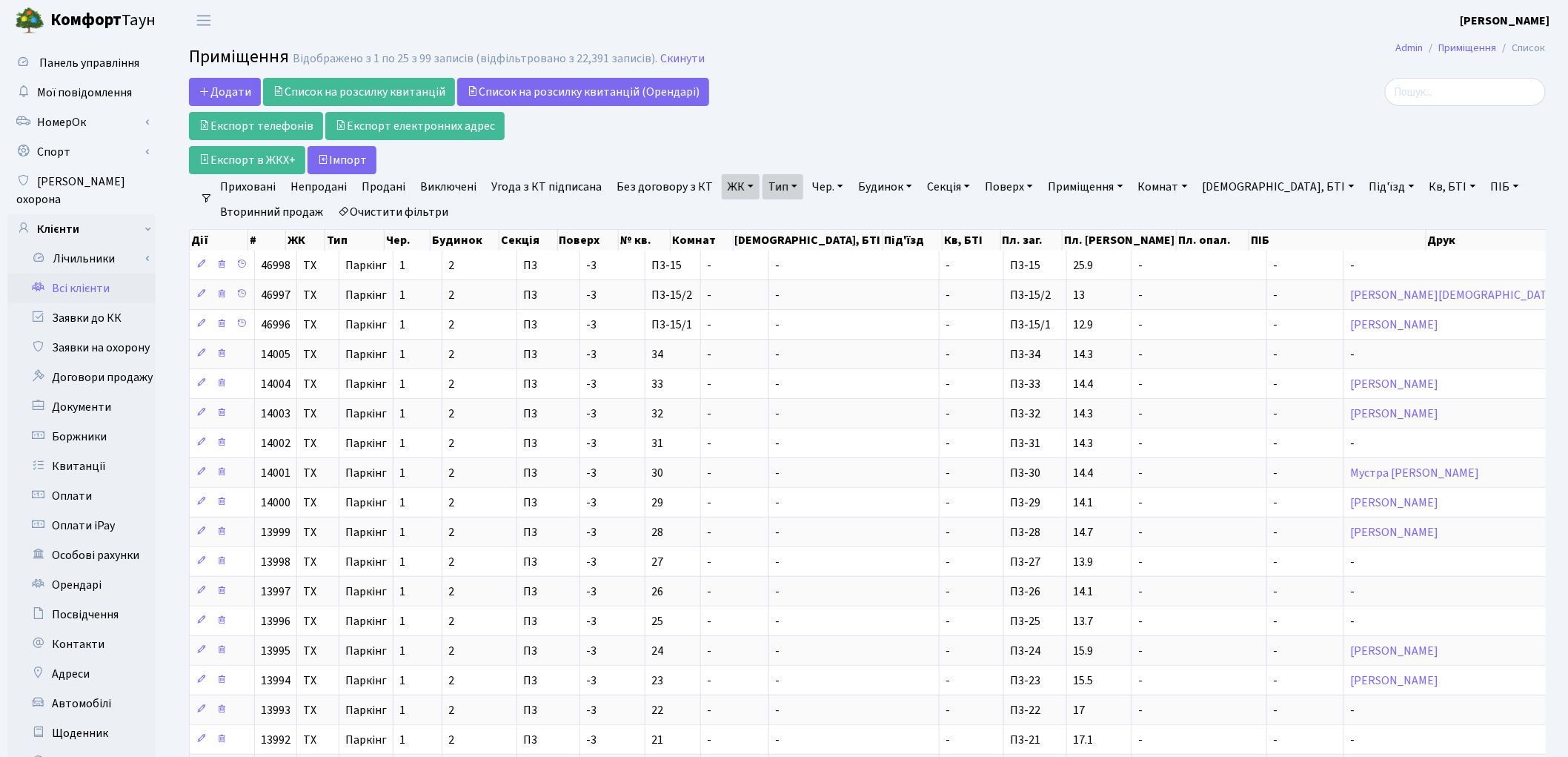
click at [94, 273] on link "Всі клієнти" at bounding box center [80, 288] width 148 height 30
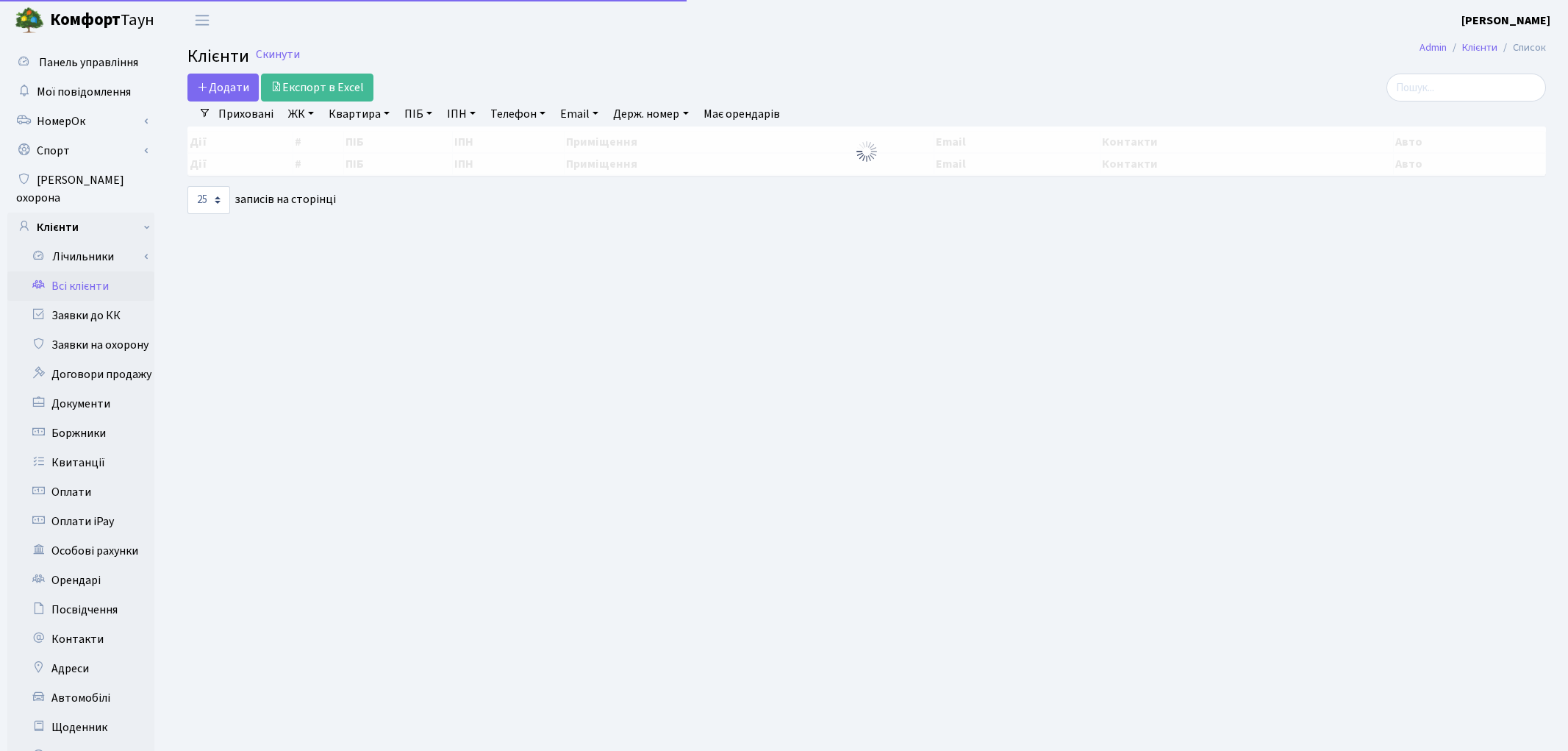
select select "25"
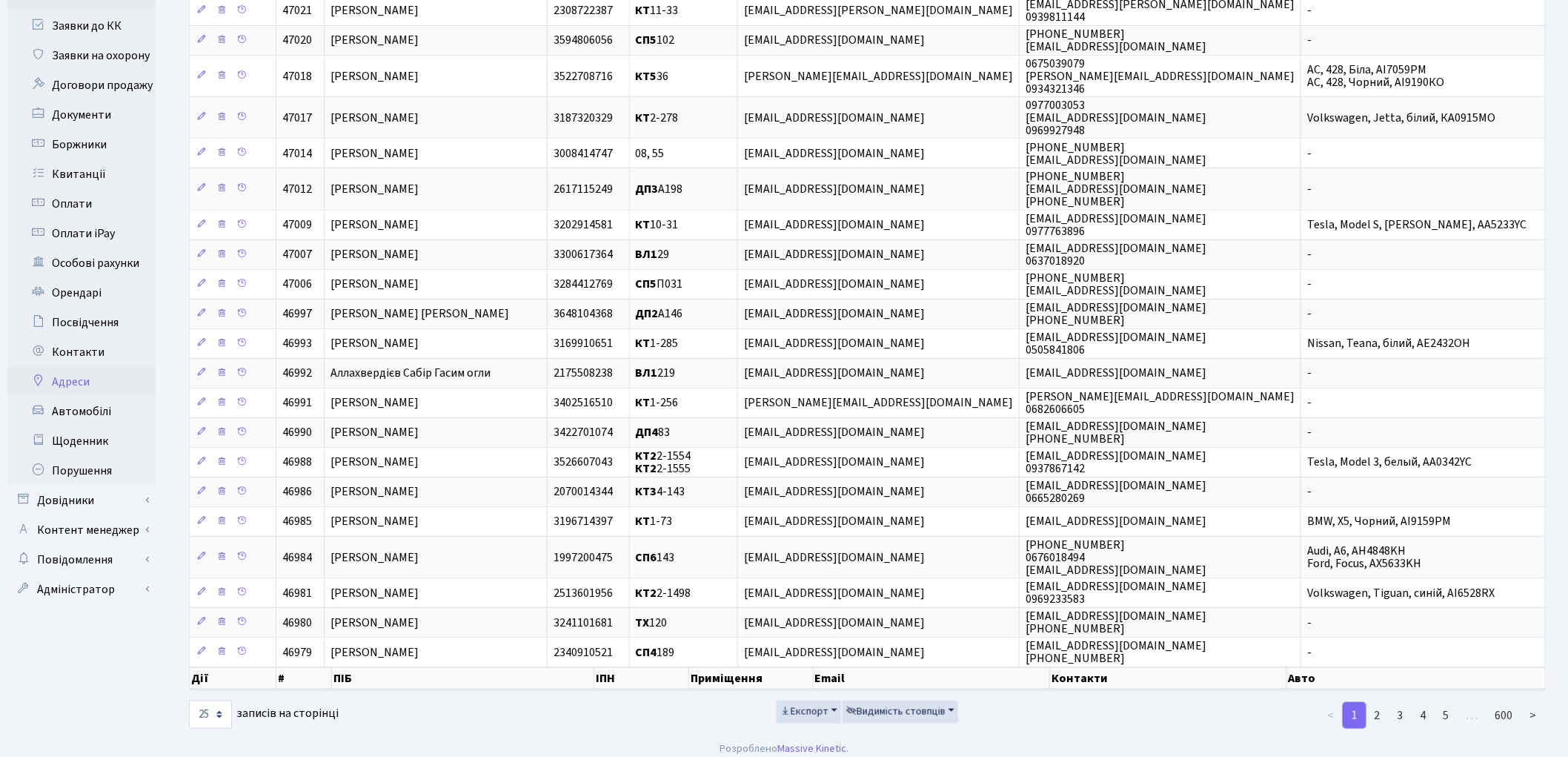
scroll to position [299, 0]
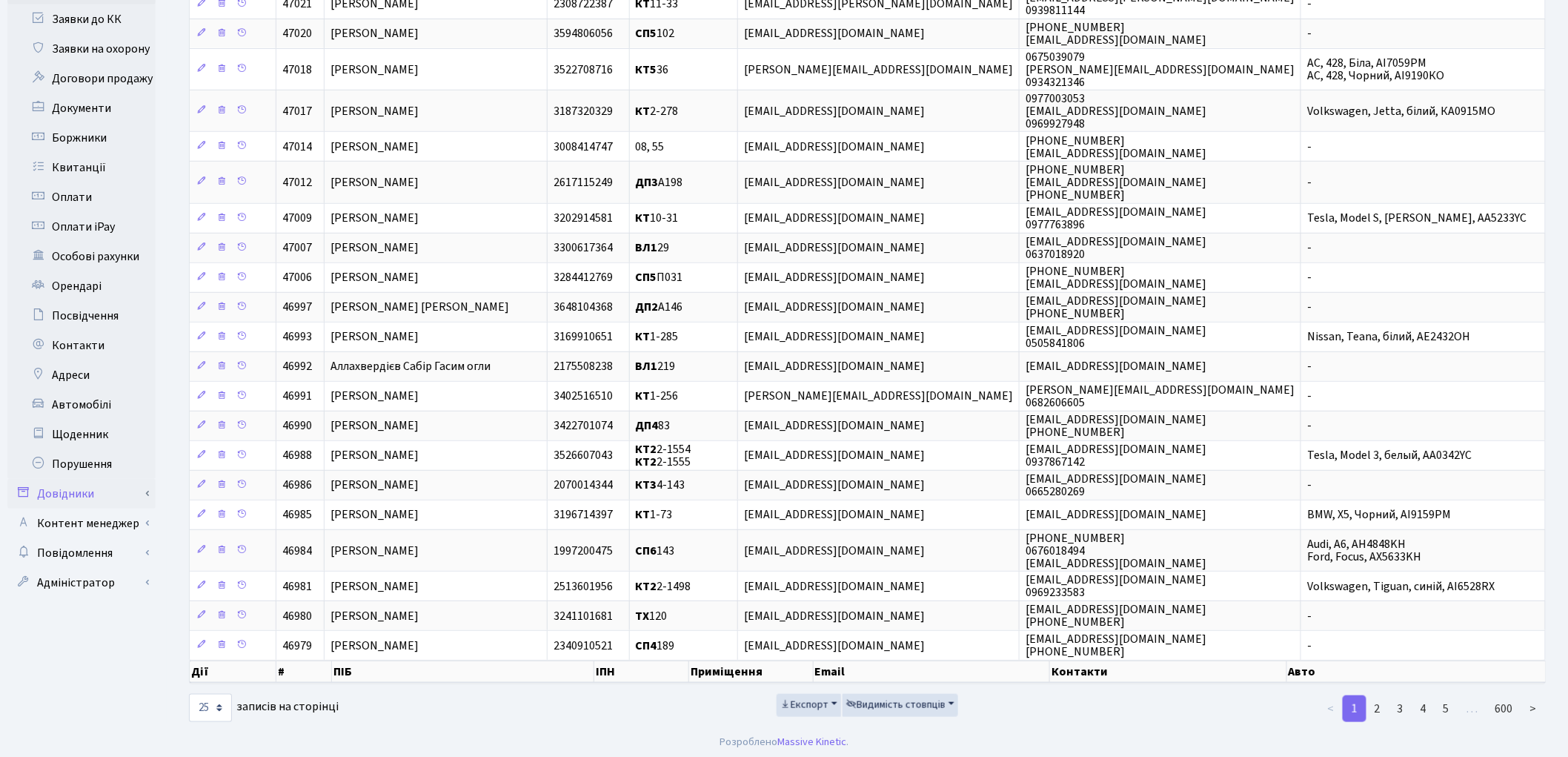
click at [96, 479] on link "Довідники" at bounding box center [80, 494] width 148 height 30
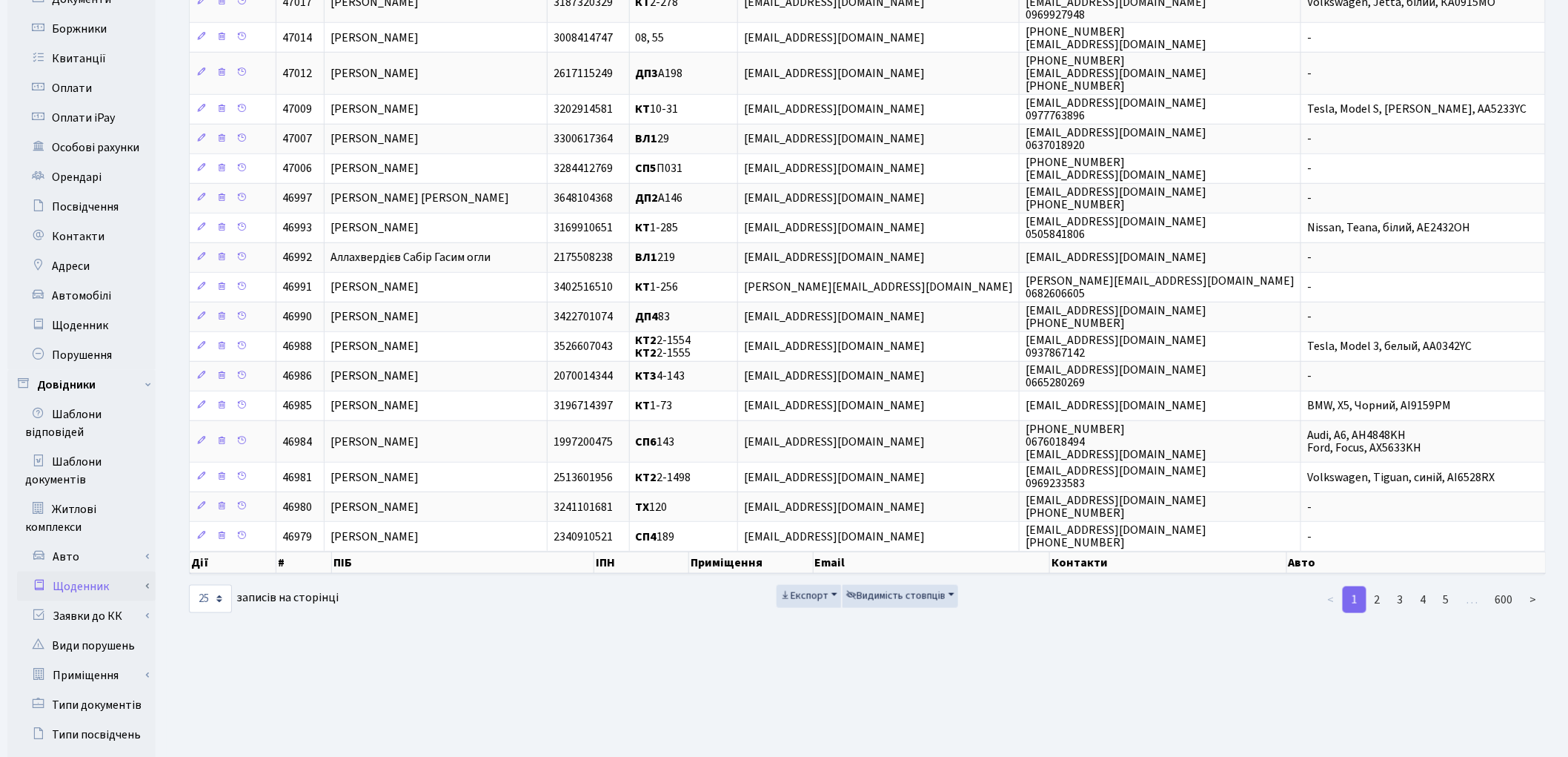
scroll to position [628, 0]
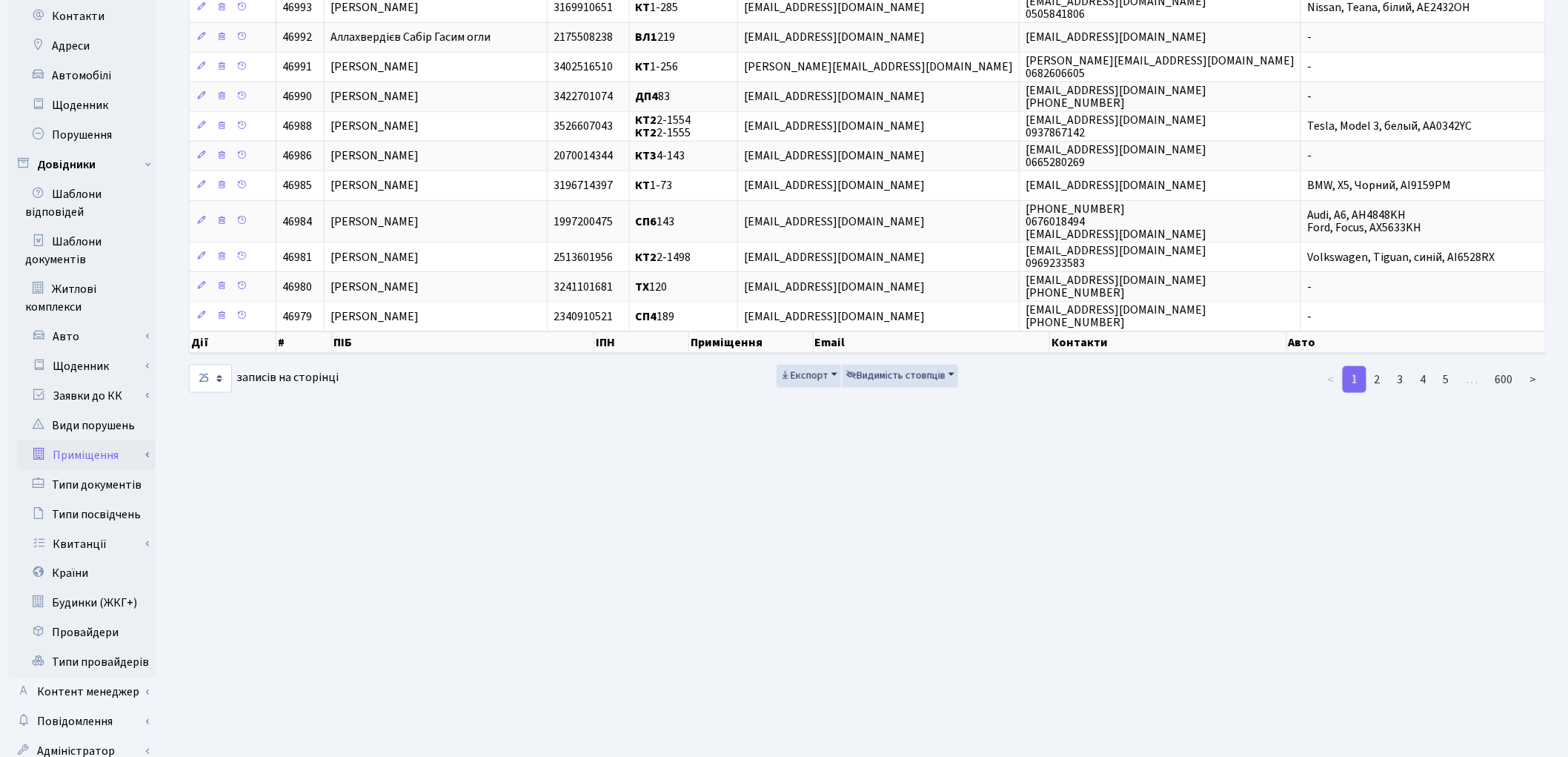
click at [78, 441] on link "Приміщення" at bounding box center [85, 455] width 138 height 30
click at [86, 471] on link "Всі приміщення" at bounding box center [85, 485] width 138 height 30
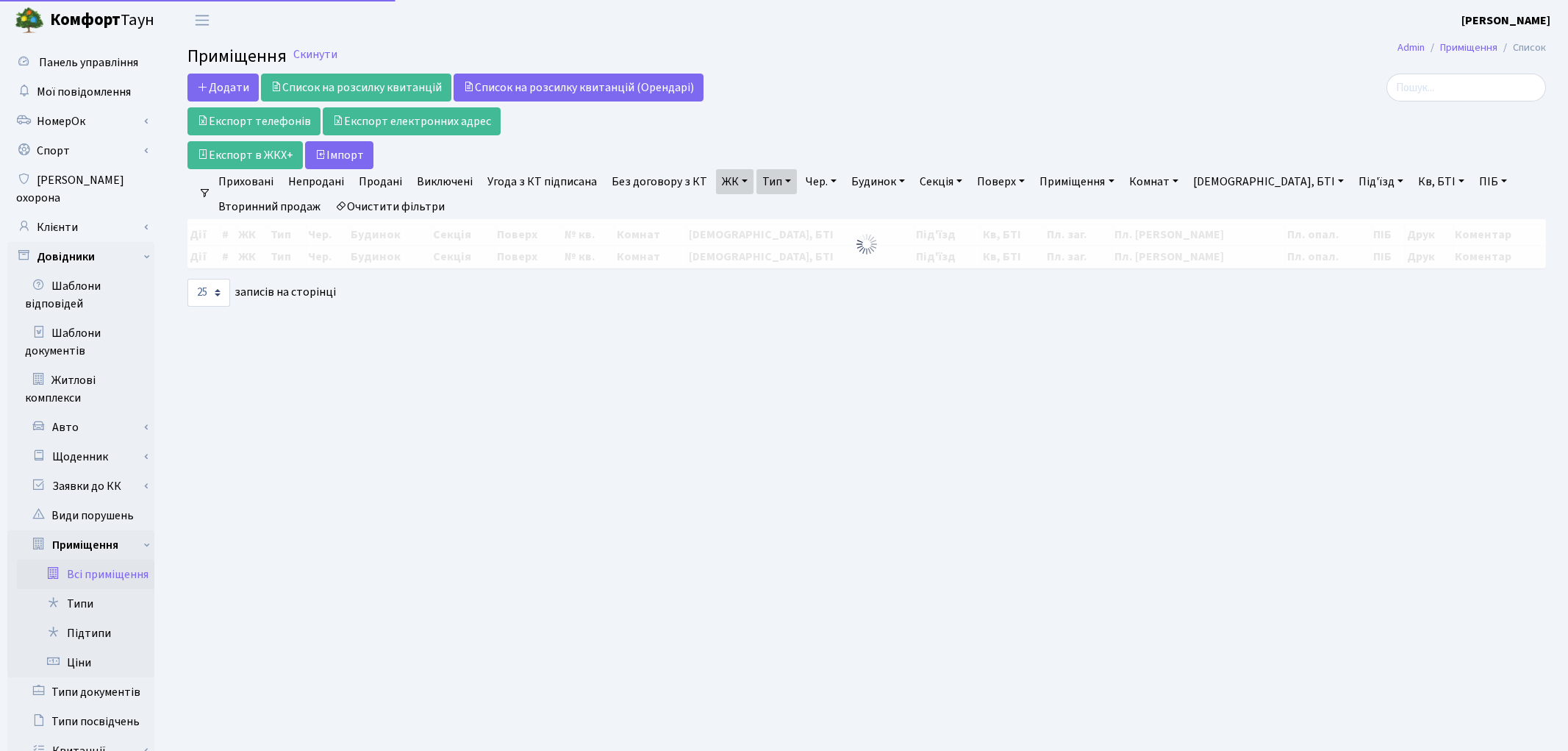
select select "25"
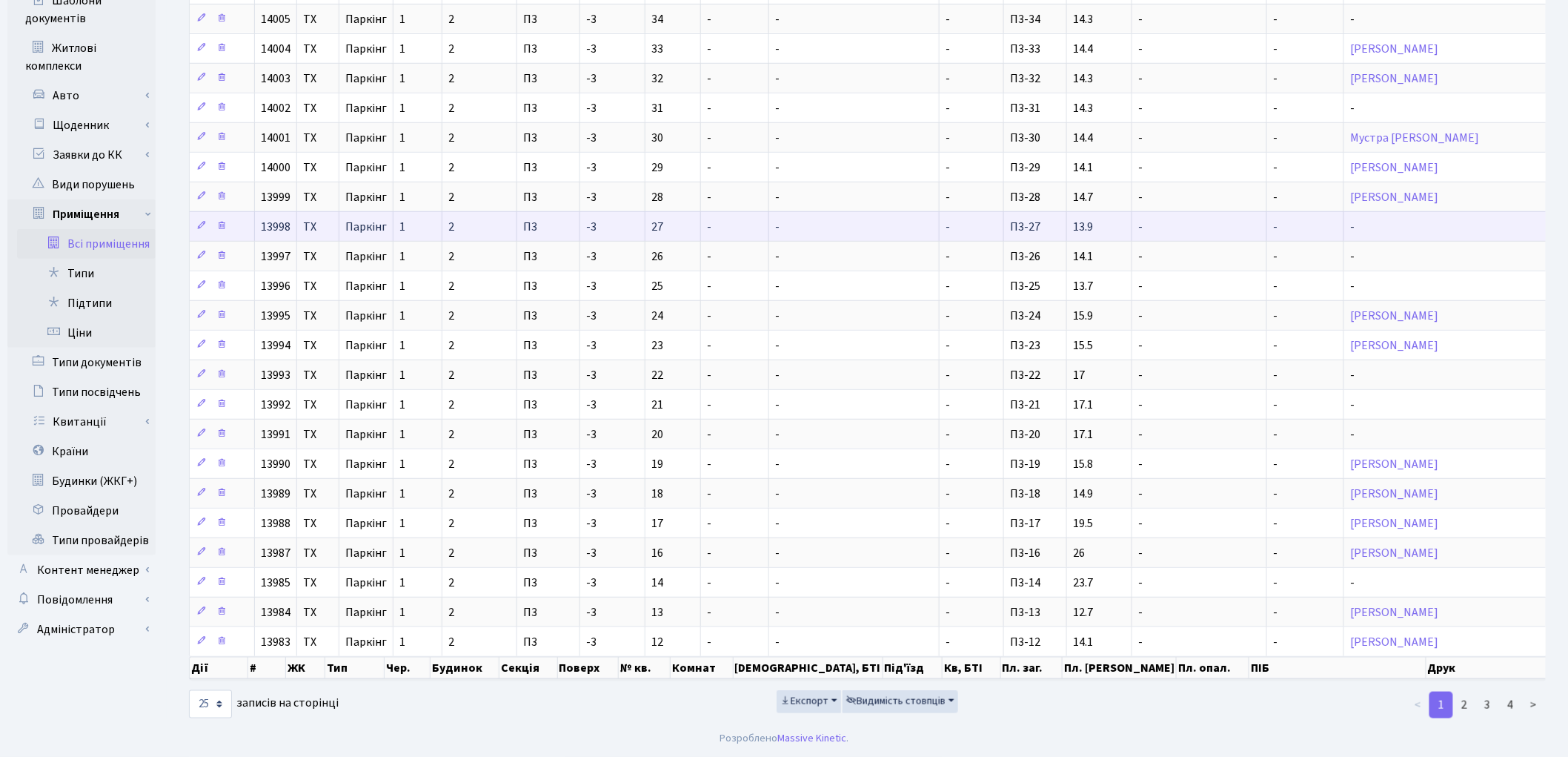
scroll to position [353, 0]
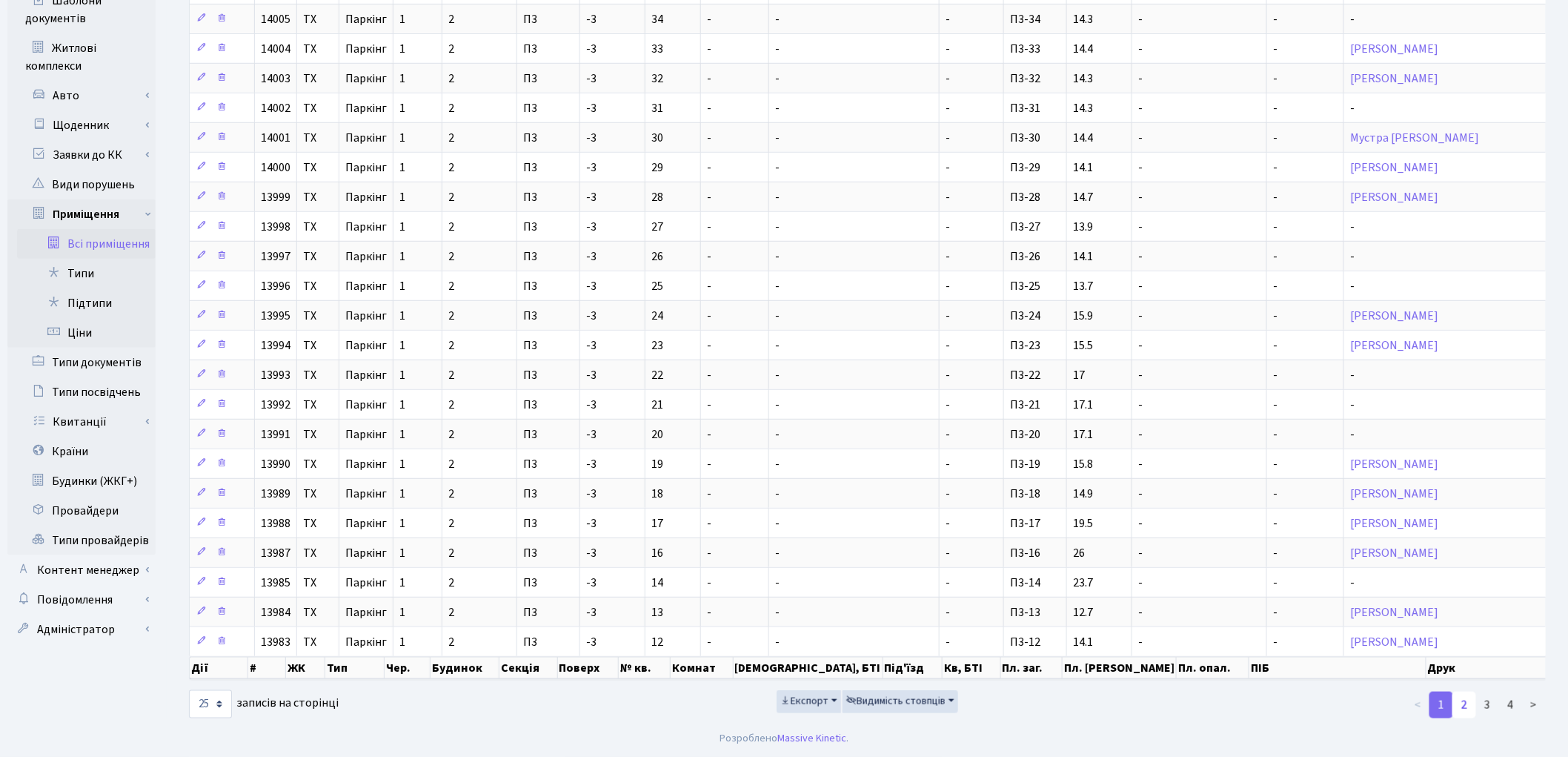
click at [1466, 706] on link "2" at bounding box center [1465, 704] width 24 height 27
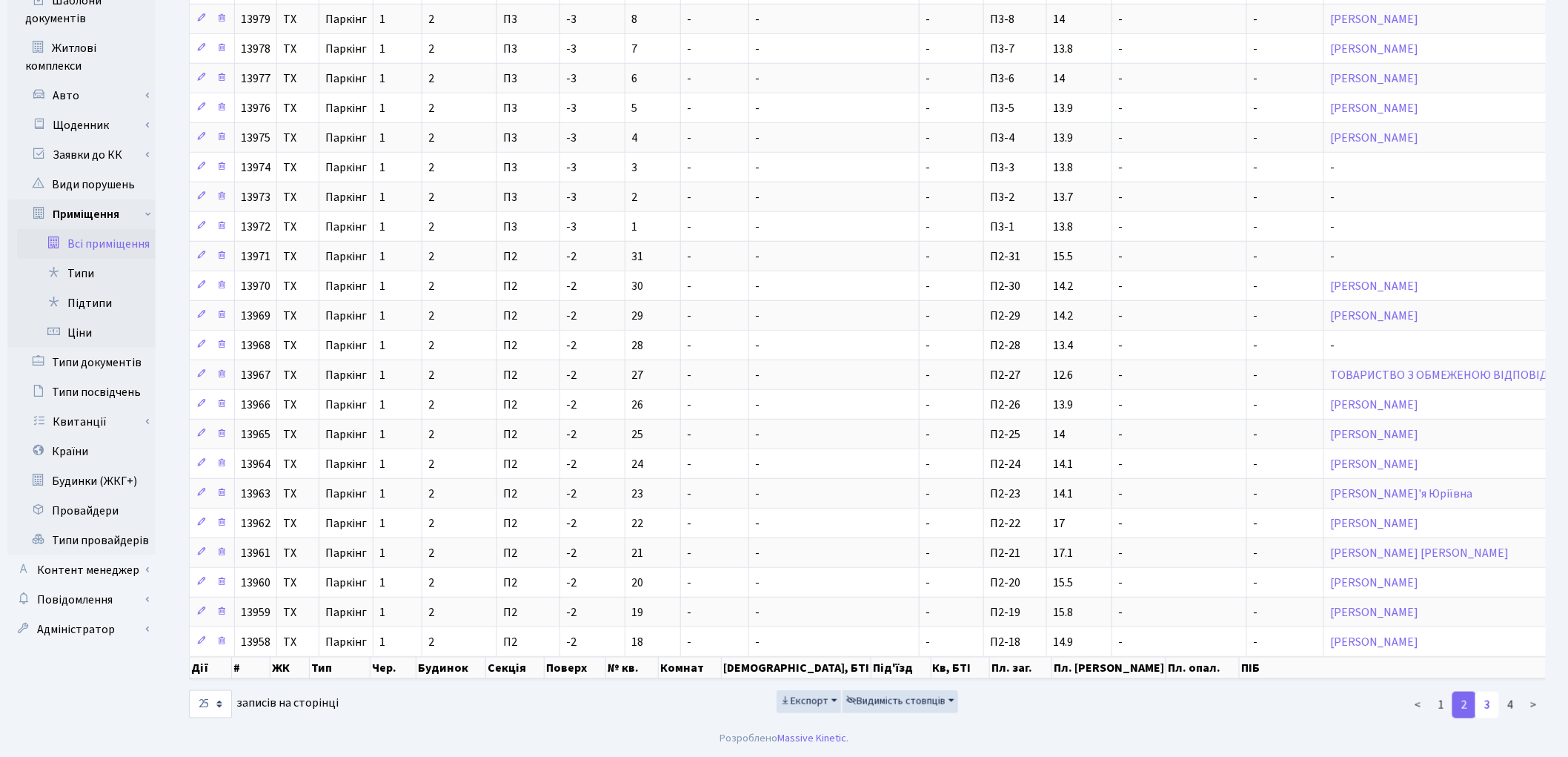
click at [1489, 700] on link "3" at bounding box center [1488, 704] width 24 height 27
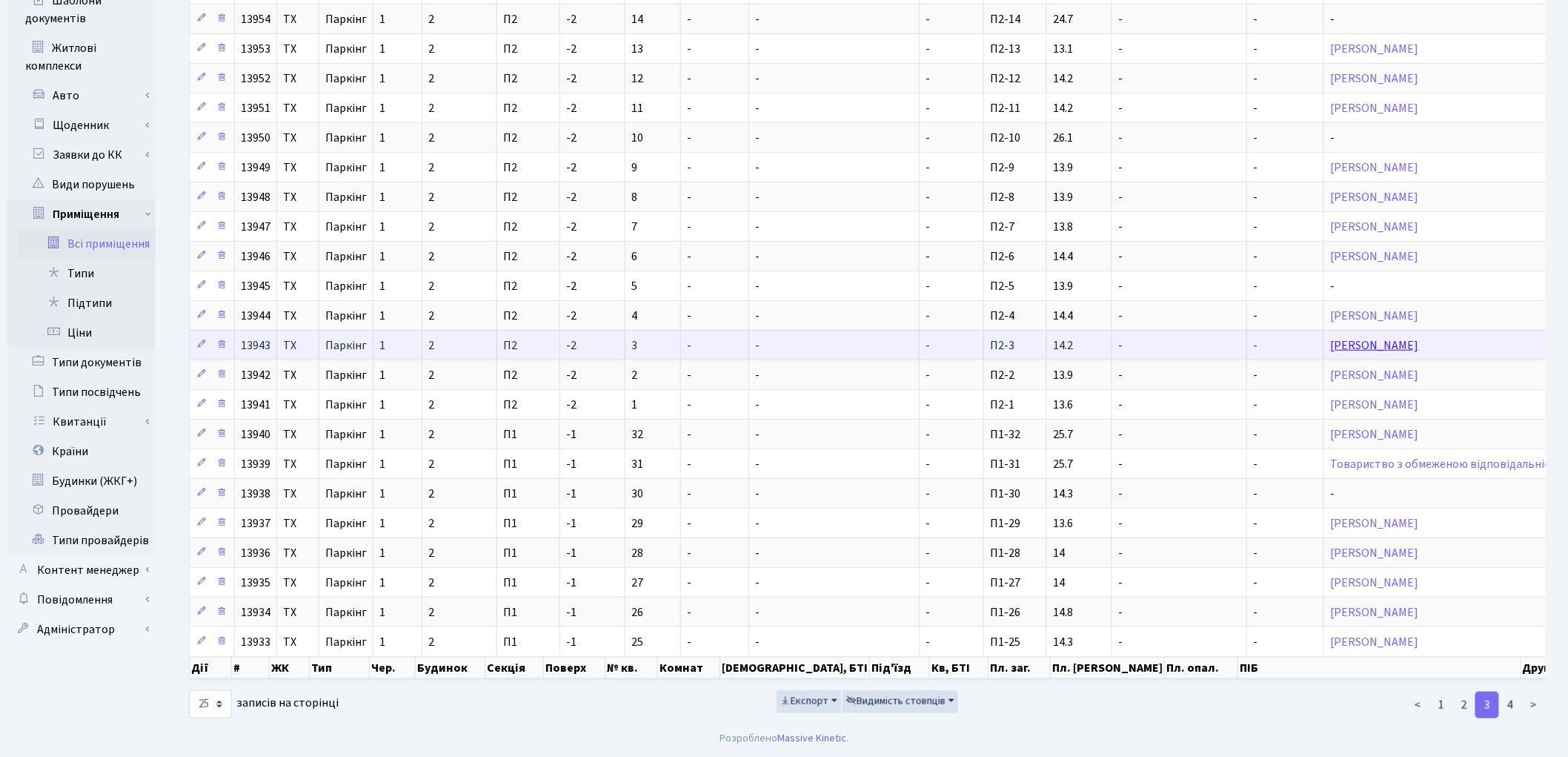
click at [1331, 337] on link "[PERSON_NAME]" at bounding box center [1374, 345] width 88 height 16
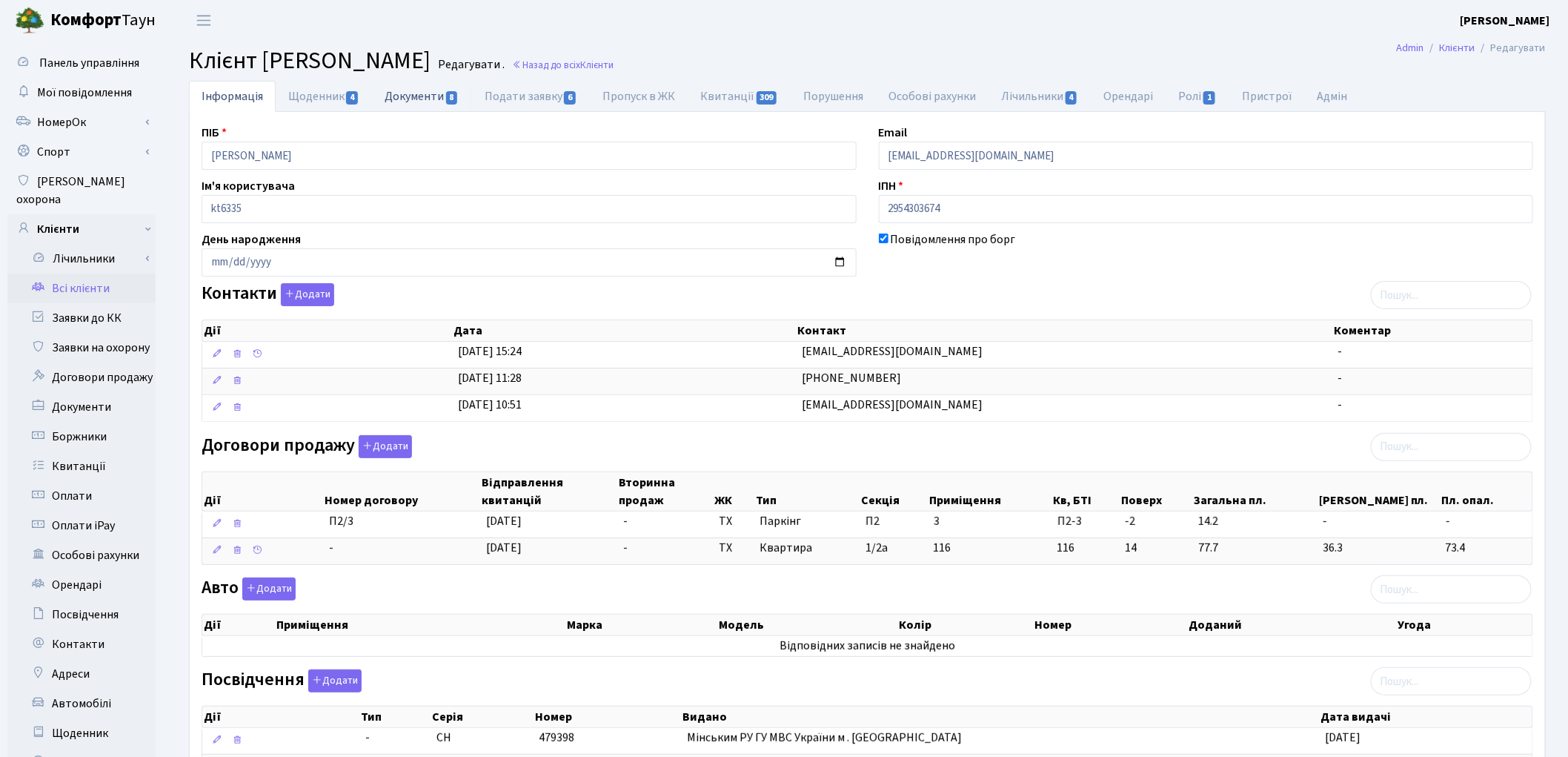
click at [422, 103] on link "Документи 8" at bounding box center [421, 95] width 99 height 31
select select "25"
